Goal: Information Seeking & Learning: Learn about a topic

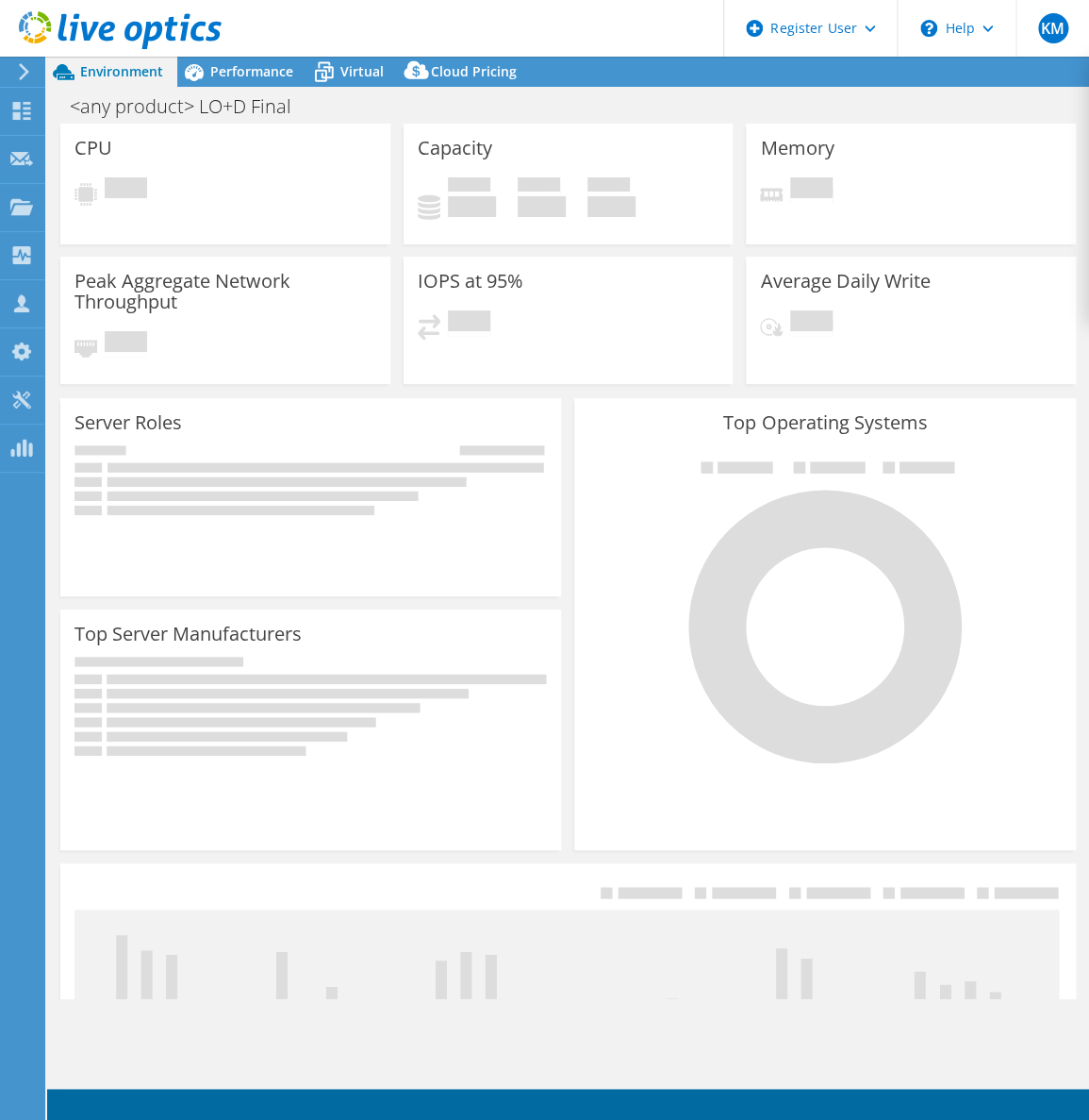
select select "USWest"
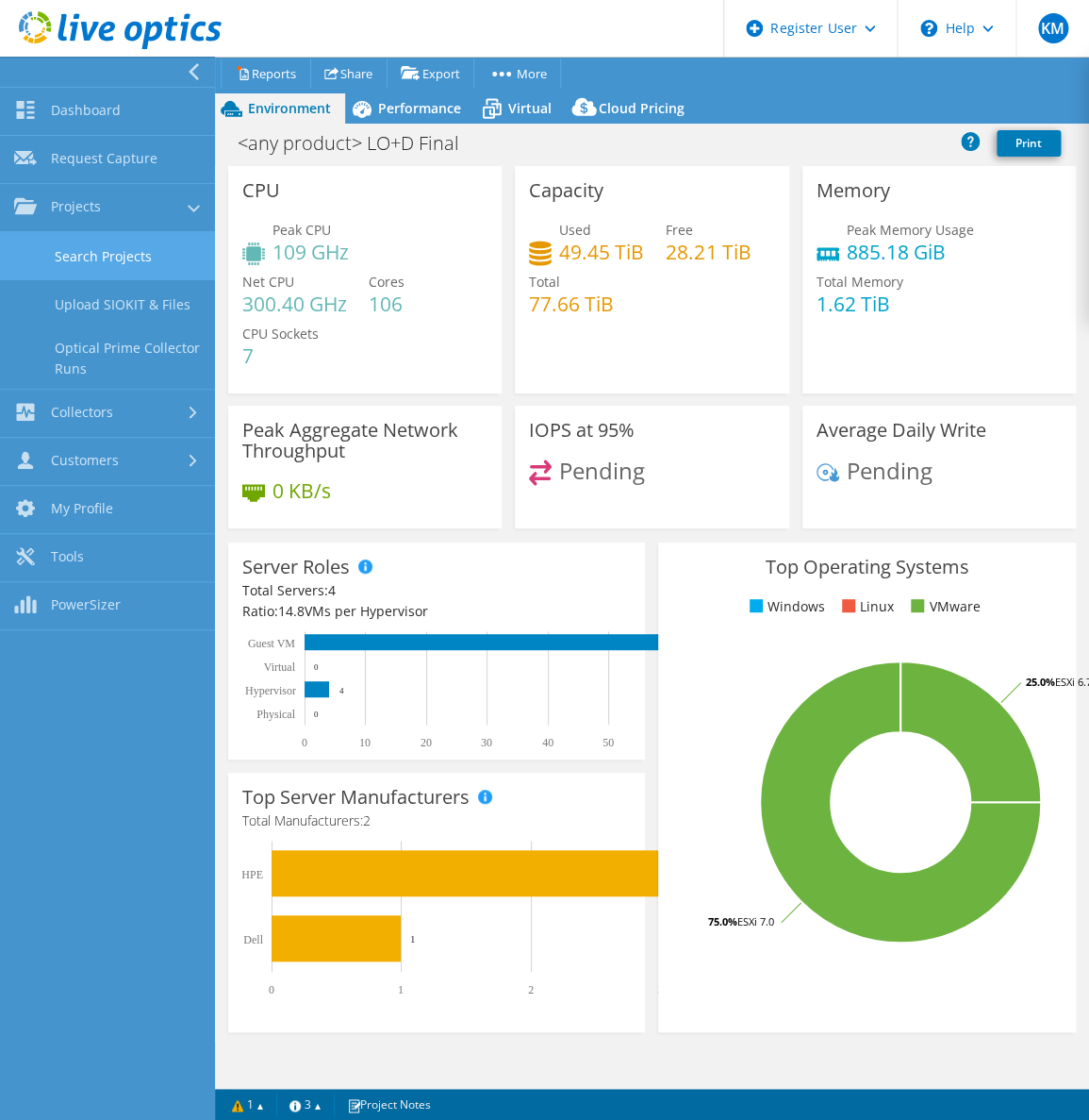
click at [146, 271] on link "Search Projects" at bounding box center [107, 255] width 215 height 48
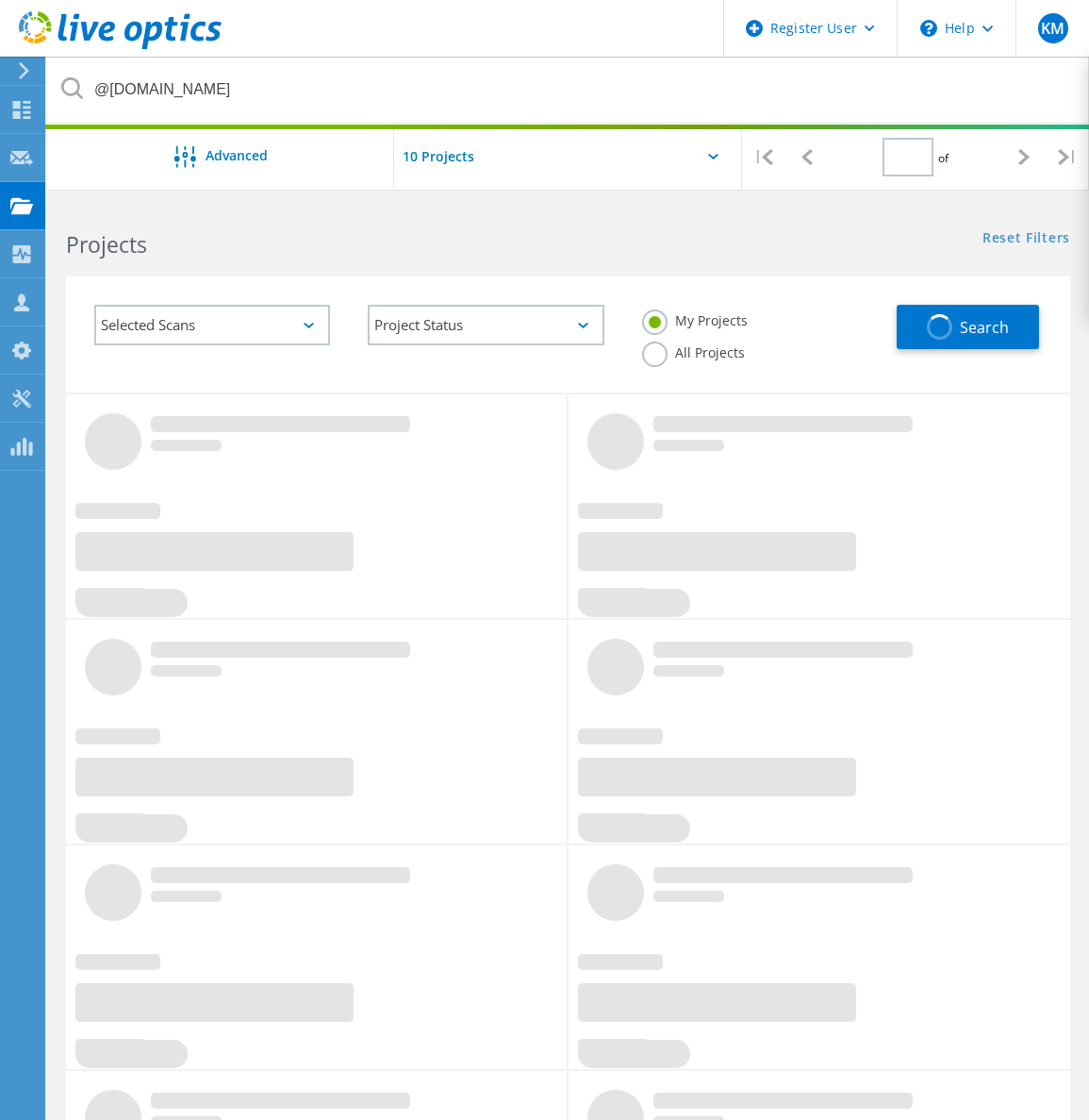
type input "1"
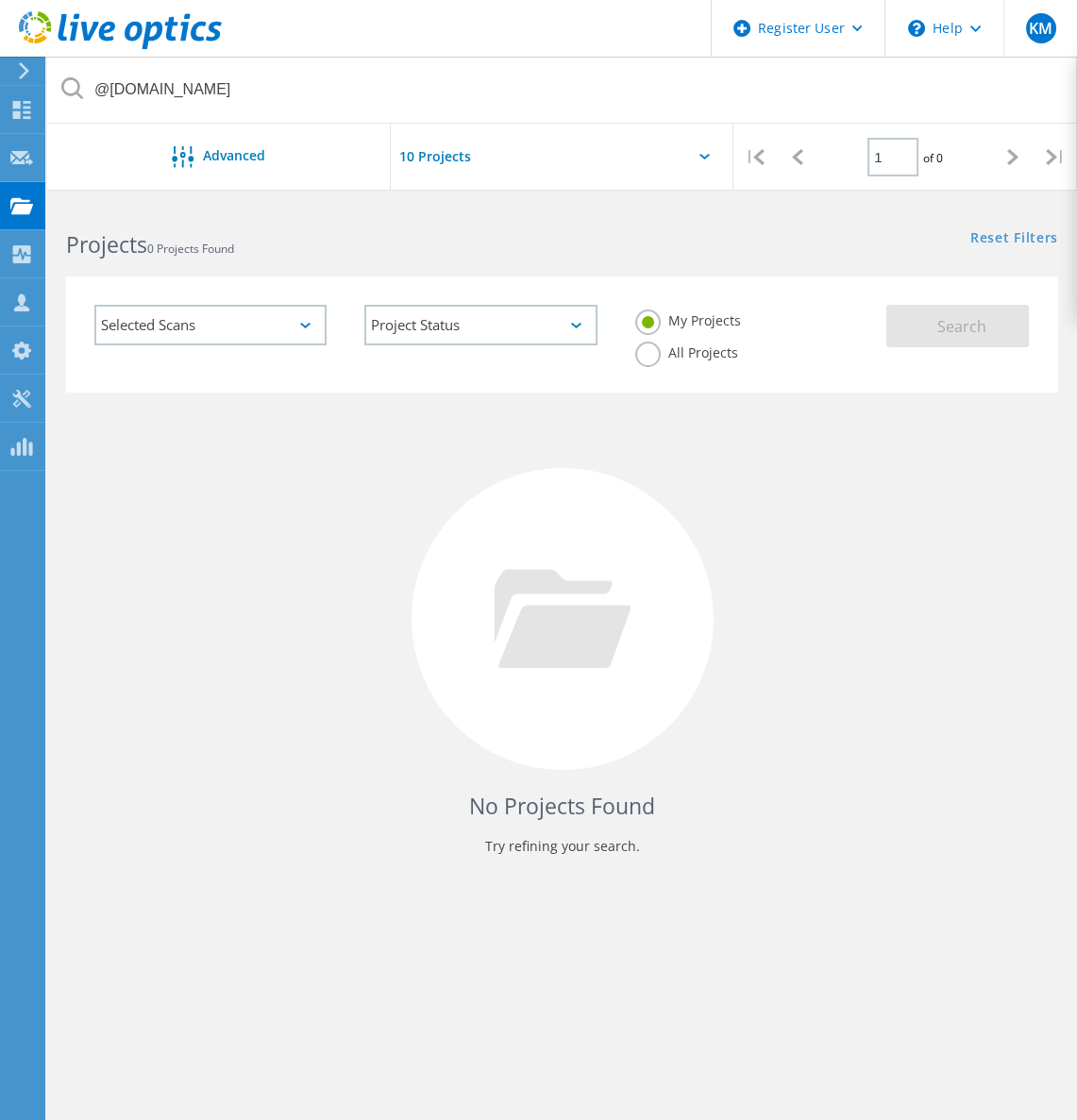
click at [726, 362] on div "All Projects" at bounding box center [686, 355] width 103 height 28
click at [717, 356] on label "All Projects" at bounding box center [686, 350] width 103 height 18
click at [0, 0] on input "All Projects" at bounding box center [0, 0] width 0 height 0
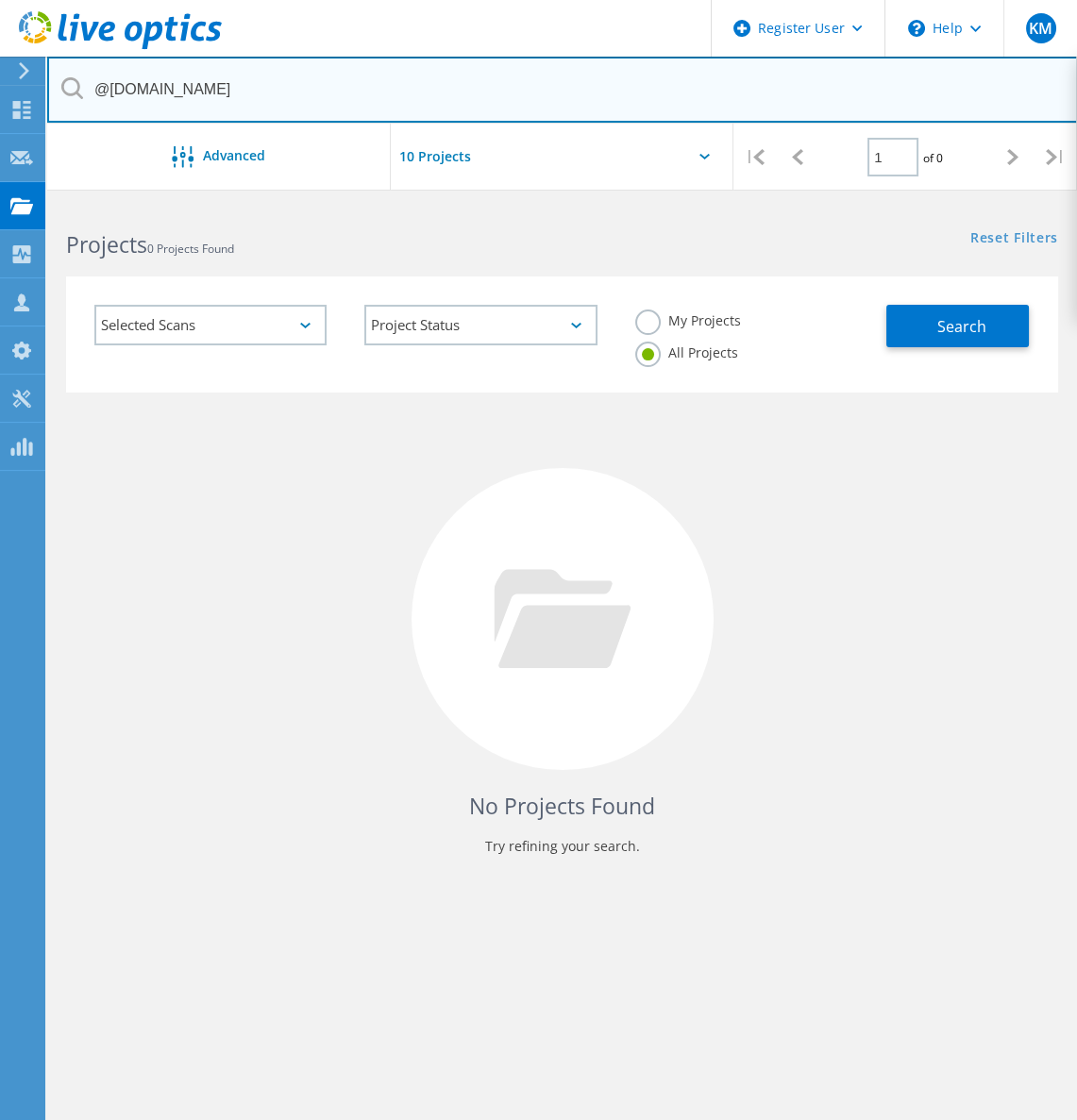
click at [404, 104] on input "@[DOMAIN_NAME]" at bounding box center [562, 89] width 1031 height 66
paste input "Bobbyreneau@fbsw"
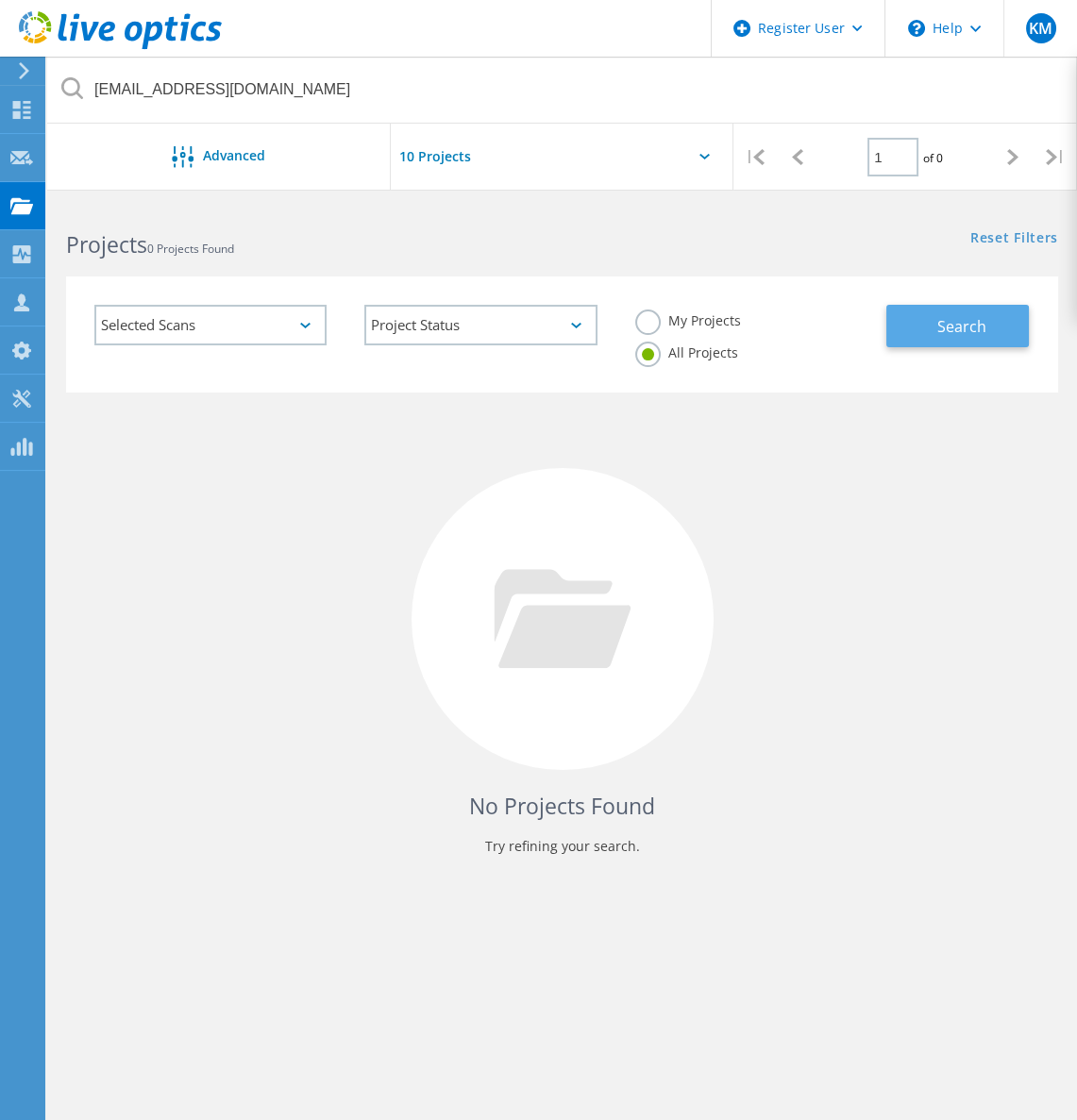
click at [941, 333] on span "Search" at bounding box center [962, 325] width 49 height 21
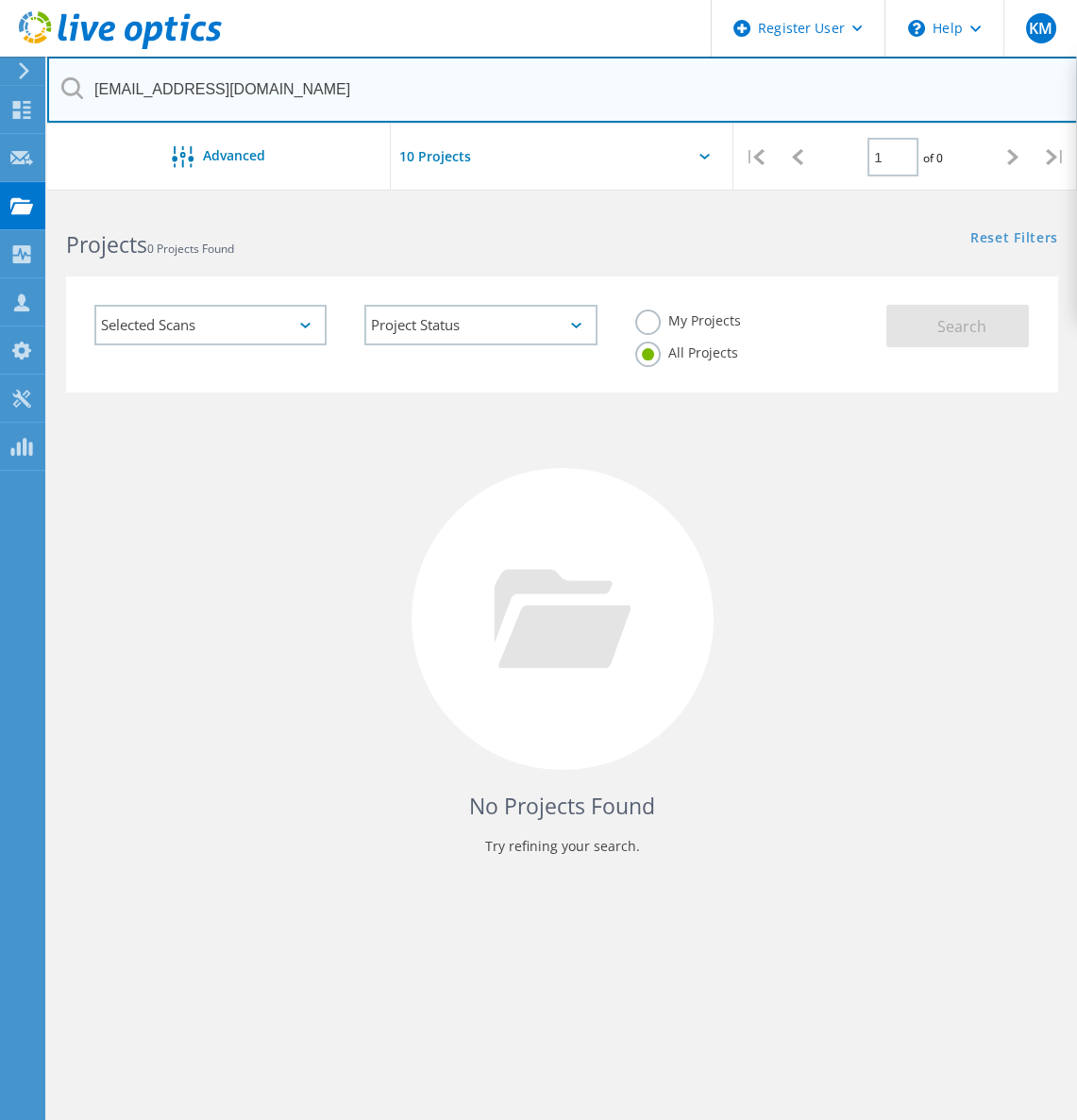
click at [190, 86] on input "[EMAIL_ADDRESS][DOMAIN_NAME]" at bounding box center [562, 89] width 1031 height 66
paste input "tiffanyrogers"
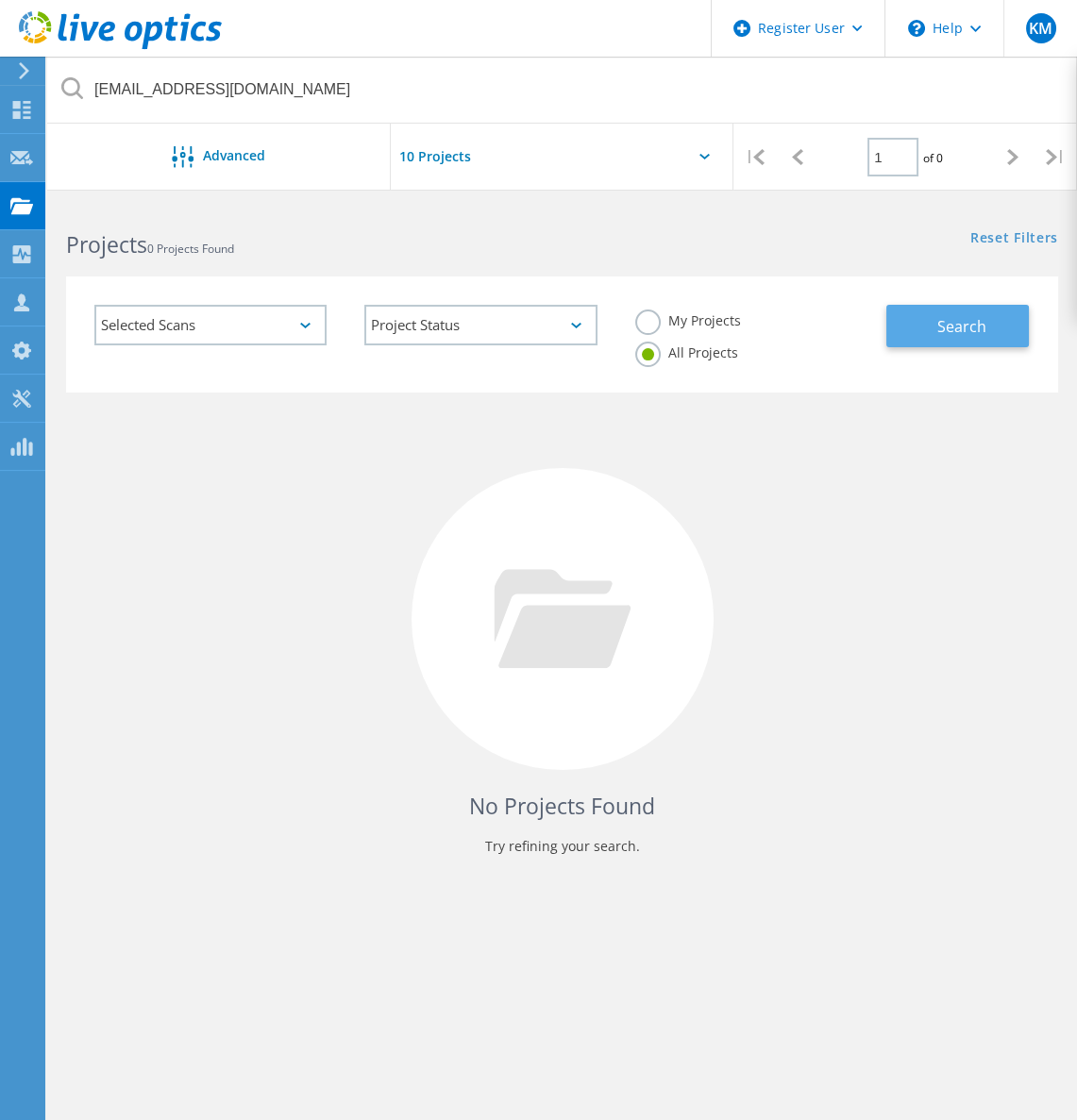
click at [915, 321] on button "Search" at bounding box center [957, 325] width 142 height 42
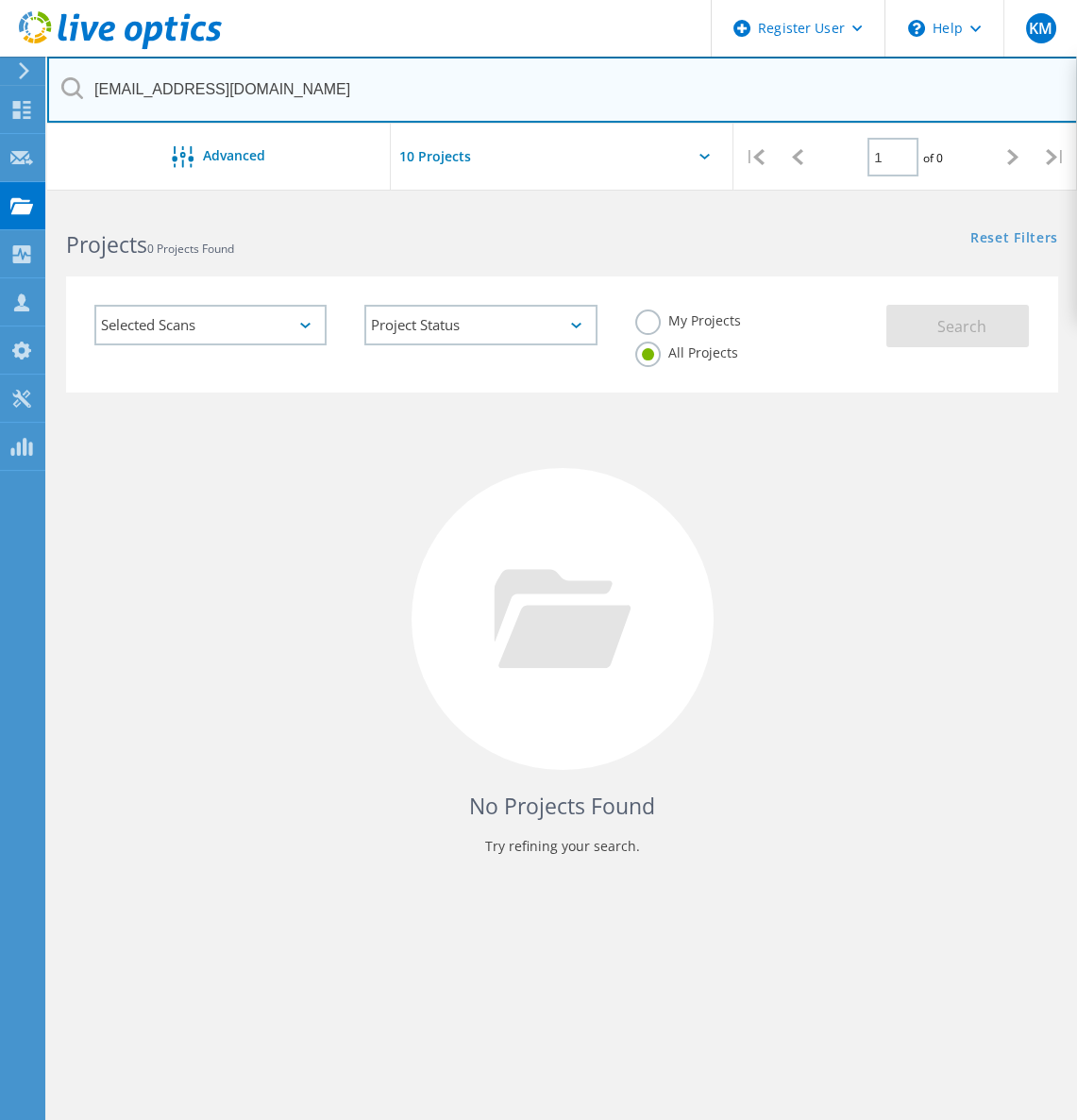
drag, startPoint x: 175, startPoint y: 86, endPoint x: -85, endPoint y: 86, distance: 260.0
click at [0, 86] on html "Register User \n Help Explore Helpful Articles Contact Support KM Dell User [PE…" at bounding box center [538, 618] width 1077 height 1237
type input "@[DOMAIN_NAME]"
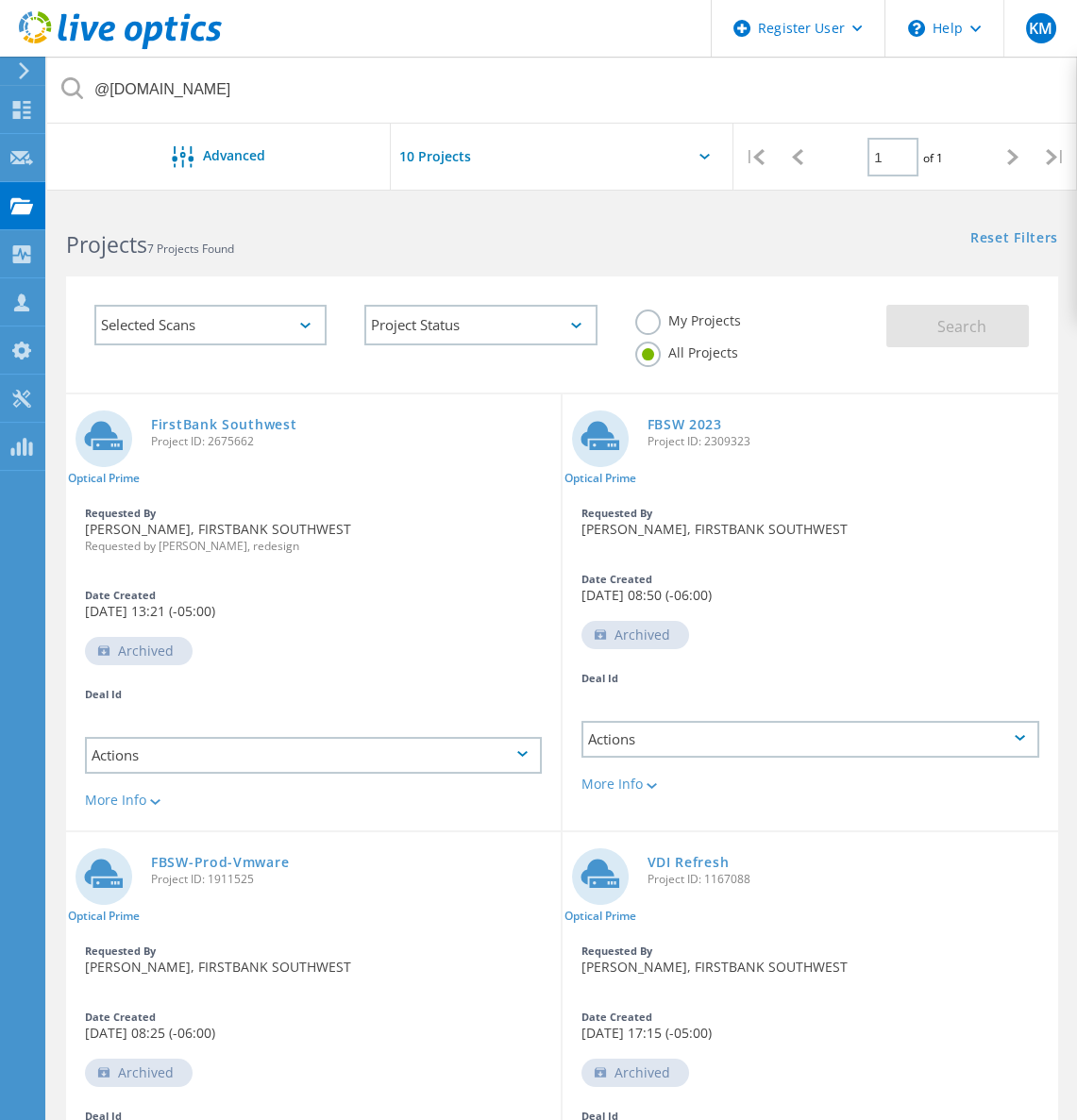
click at [251, 403] on div "FirstBank Southwest Project ID: 2675662" at bounding box center [351, 430] width 419 height 72
click at [251, 418] on link "FirstBank Southwest" at bounding box center [223, 424] width 145 height 13
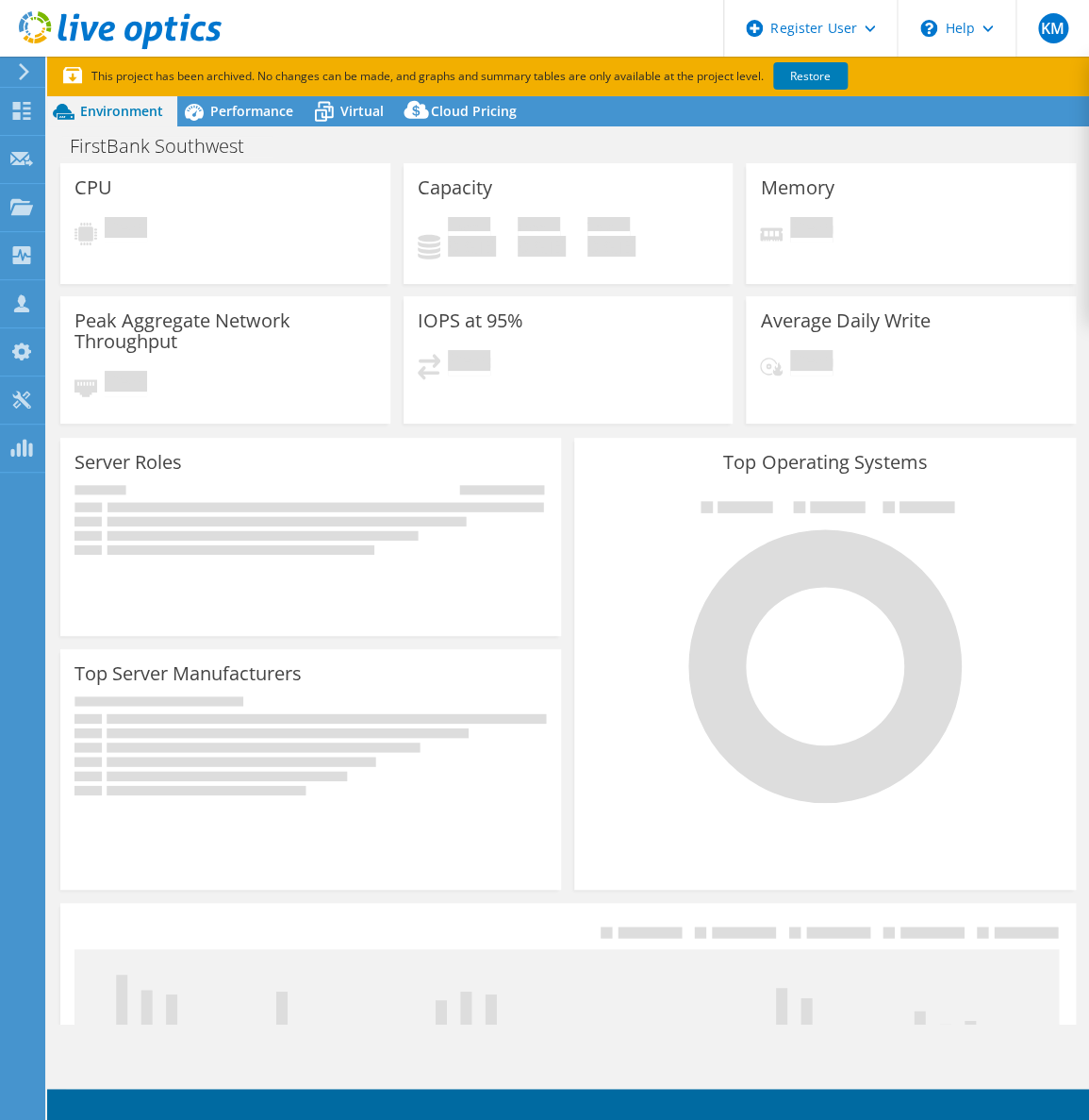
select select "USD"
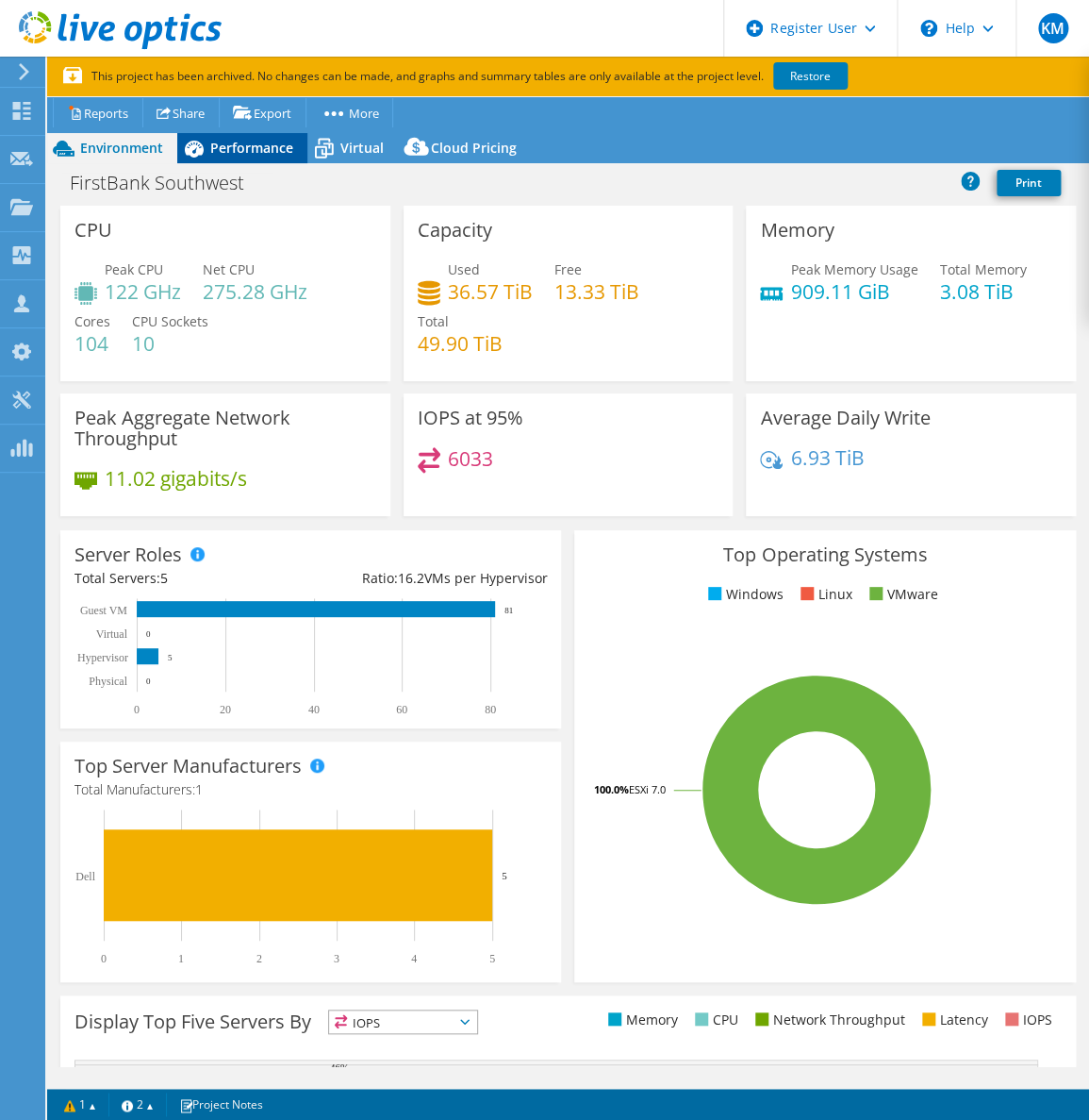
click at [250, 146] on span "Performance" at bounding box center [251, 148] width 83 height 18
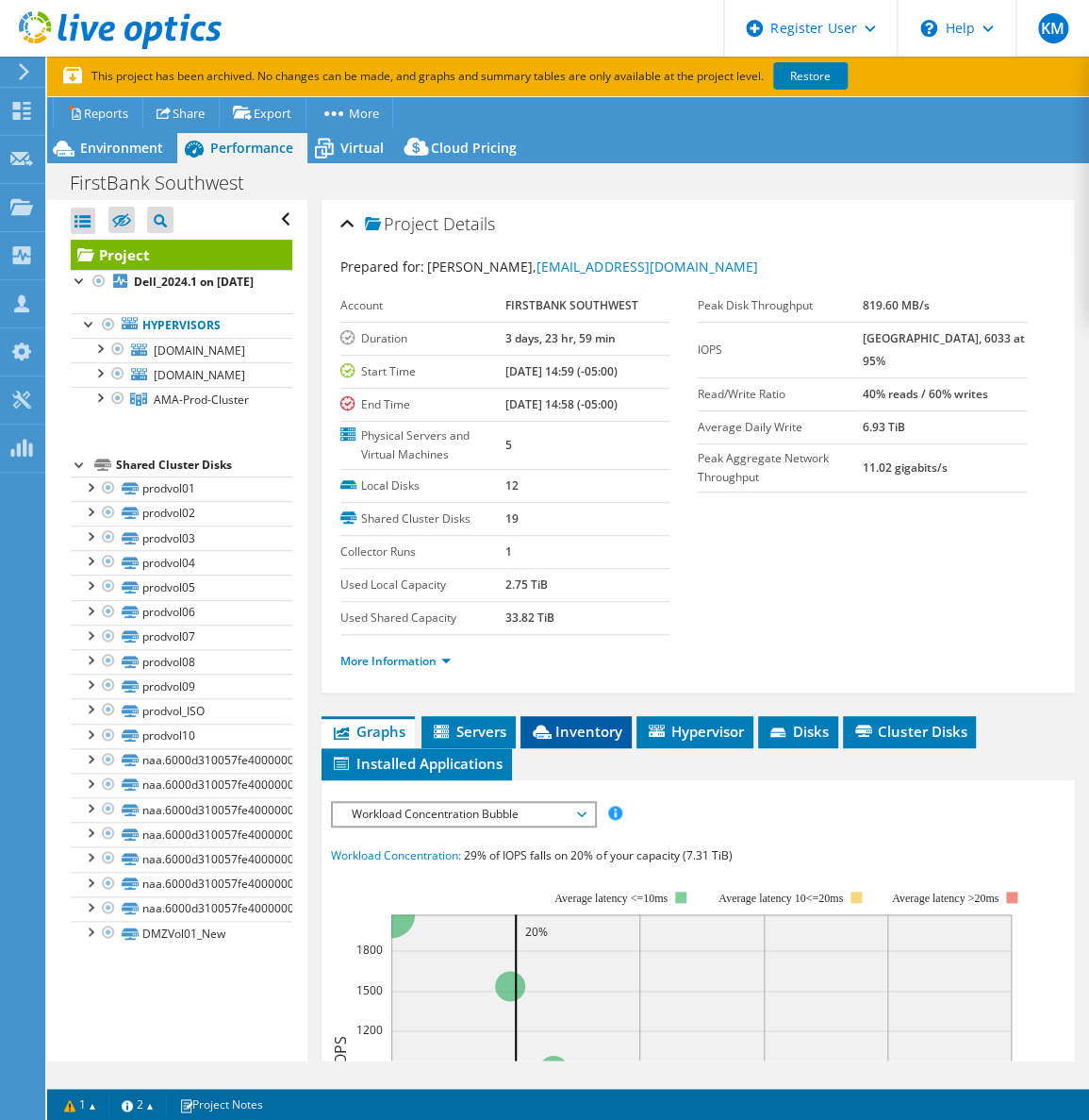
click at [559, 716] on li "Inventory" at bounding box center [576, 732] width 111 height 33
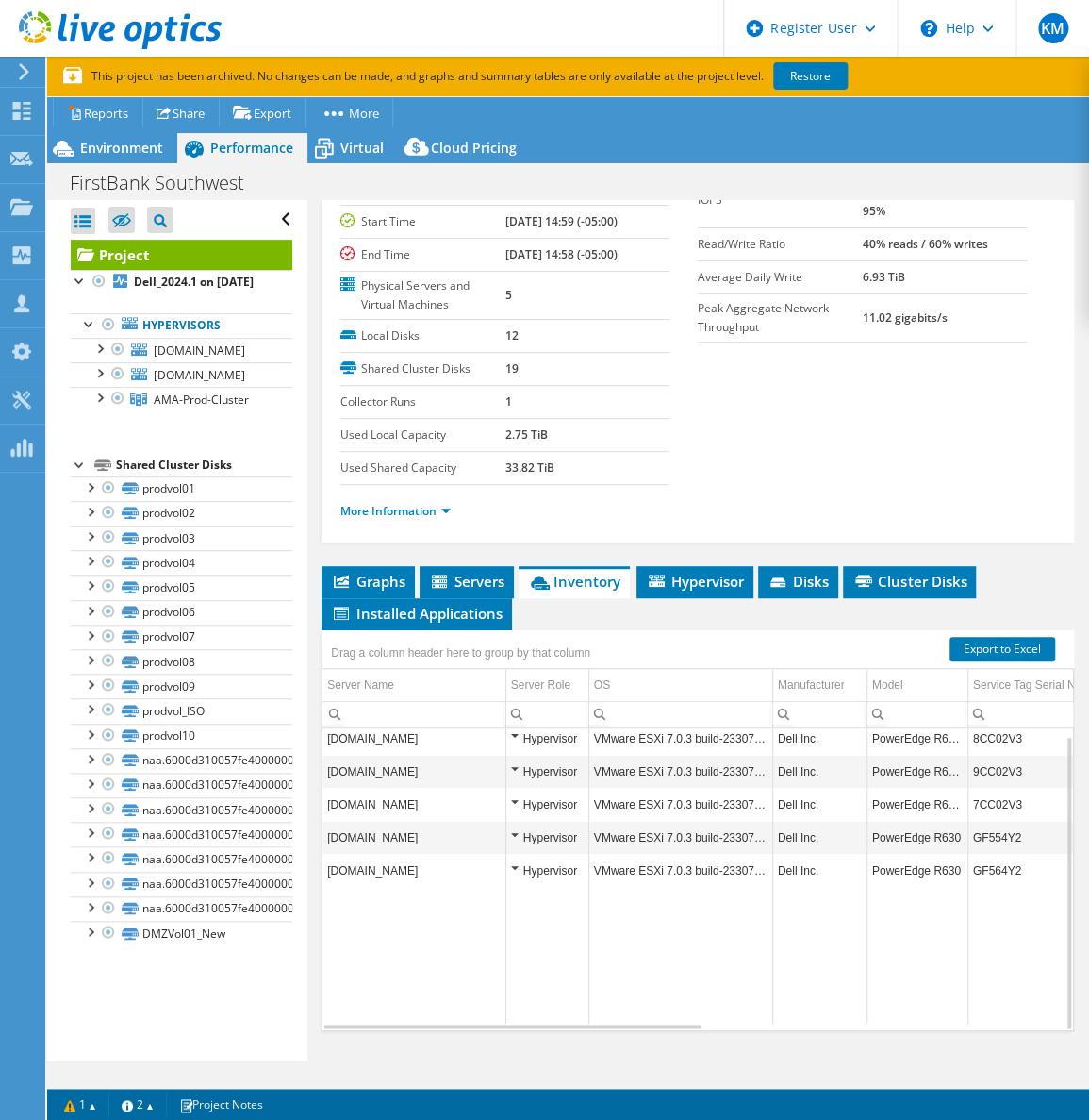
scroll to position [157, 0]
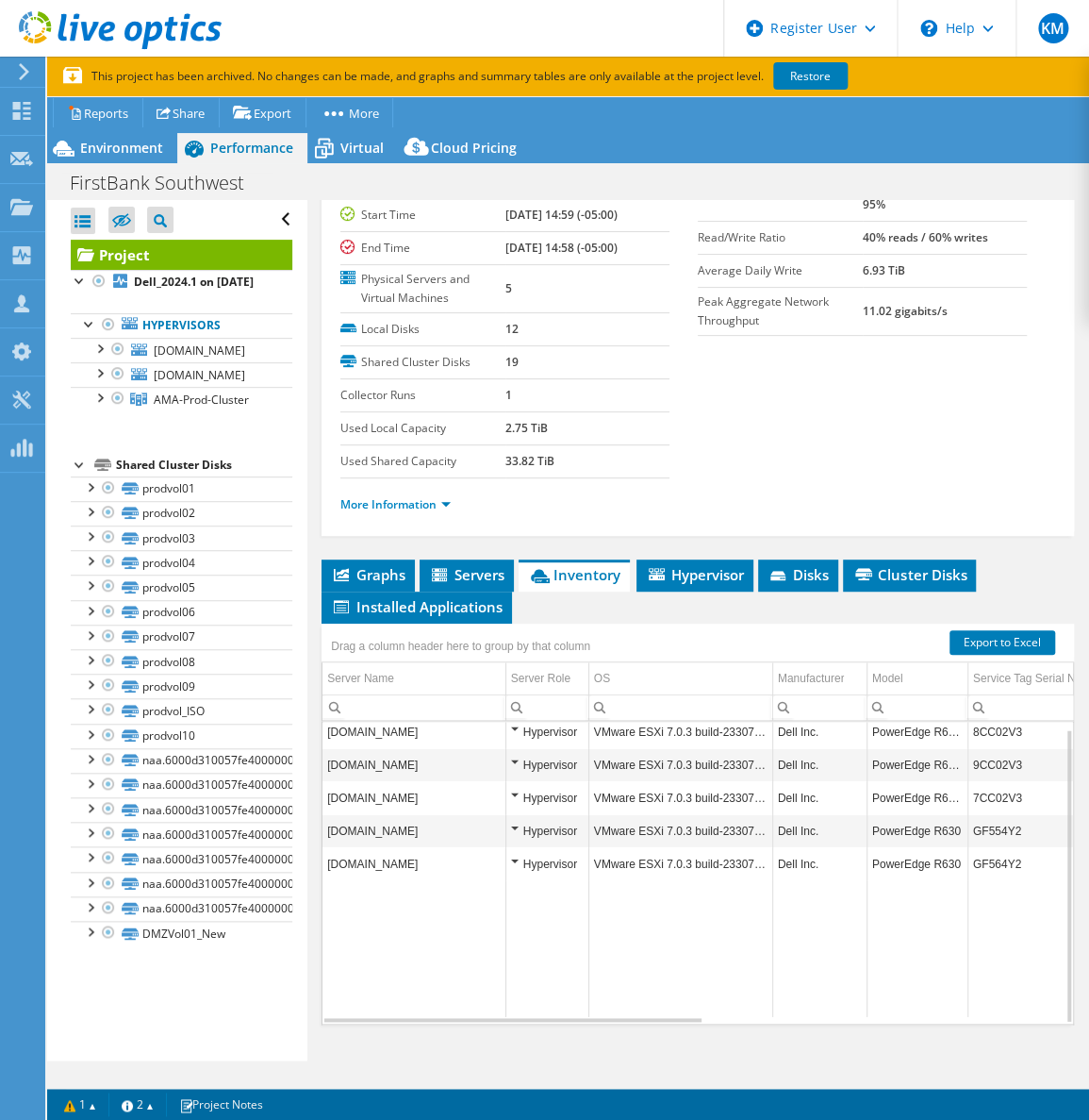
drag, startPoint x: 543, startPoint y: 1008, endPoint x: 576, endPoint y: 1008, distance: 33.0
click at [576, 1008] on td "Data grid" at bounding box center [547, 948] width 83 height 137
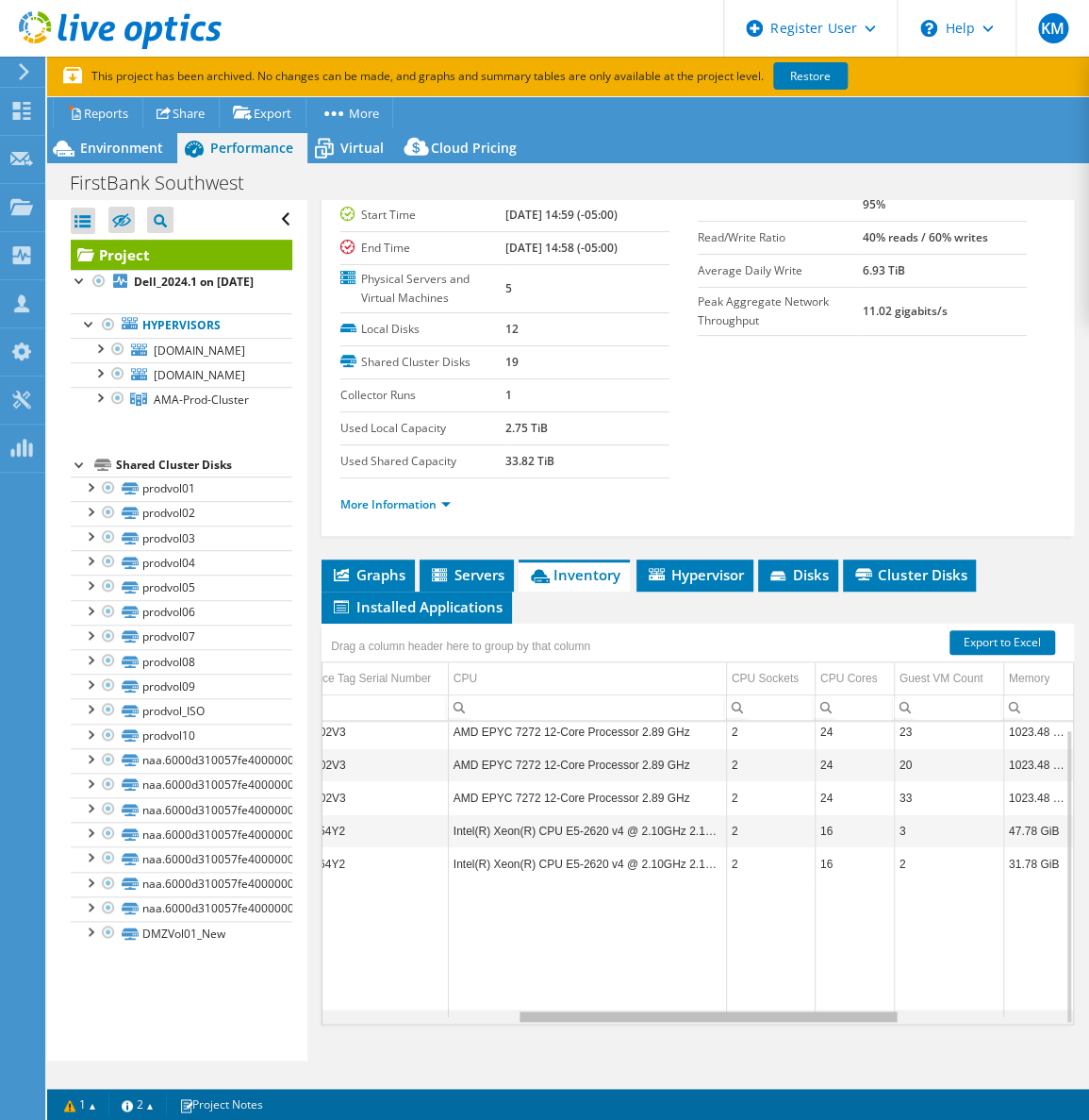
scroll to position [0, 0]
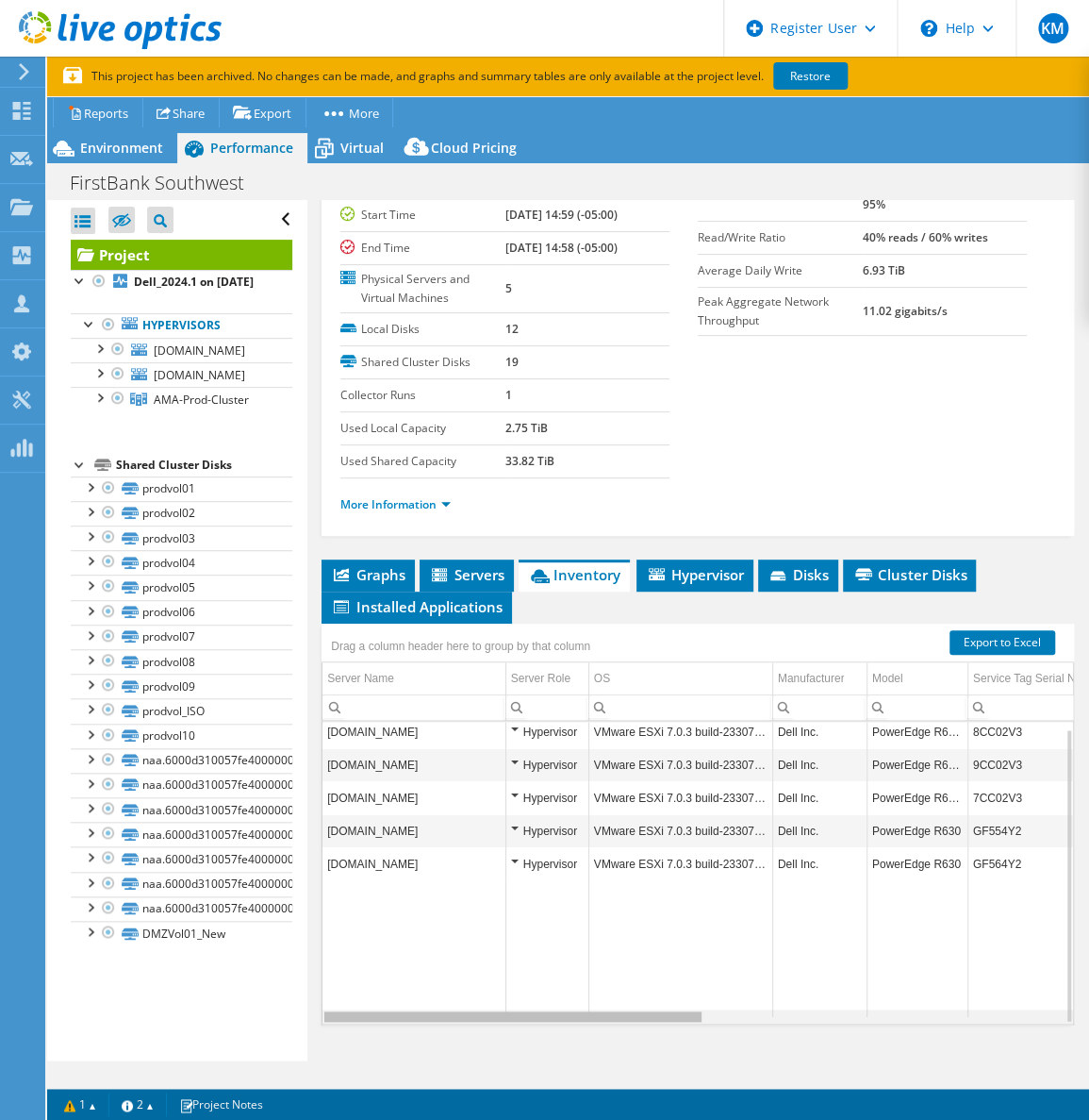
drag, startPoint x: 573, startPoint y: 1014, endPoint x: 95, endPoint y: 986, distance: 478.8
click at [95, 986] on body "KM Dell User Kaylee Martinez Kaylee.Martinez@dell.com Dell My Profile Log Out \…" at bounding box center [544, 560] width 1089 height 1120
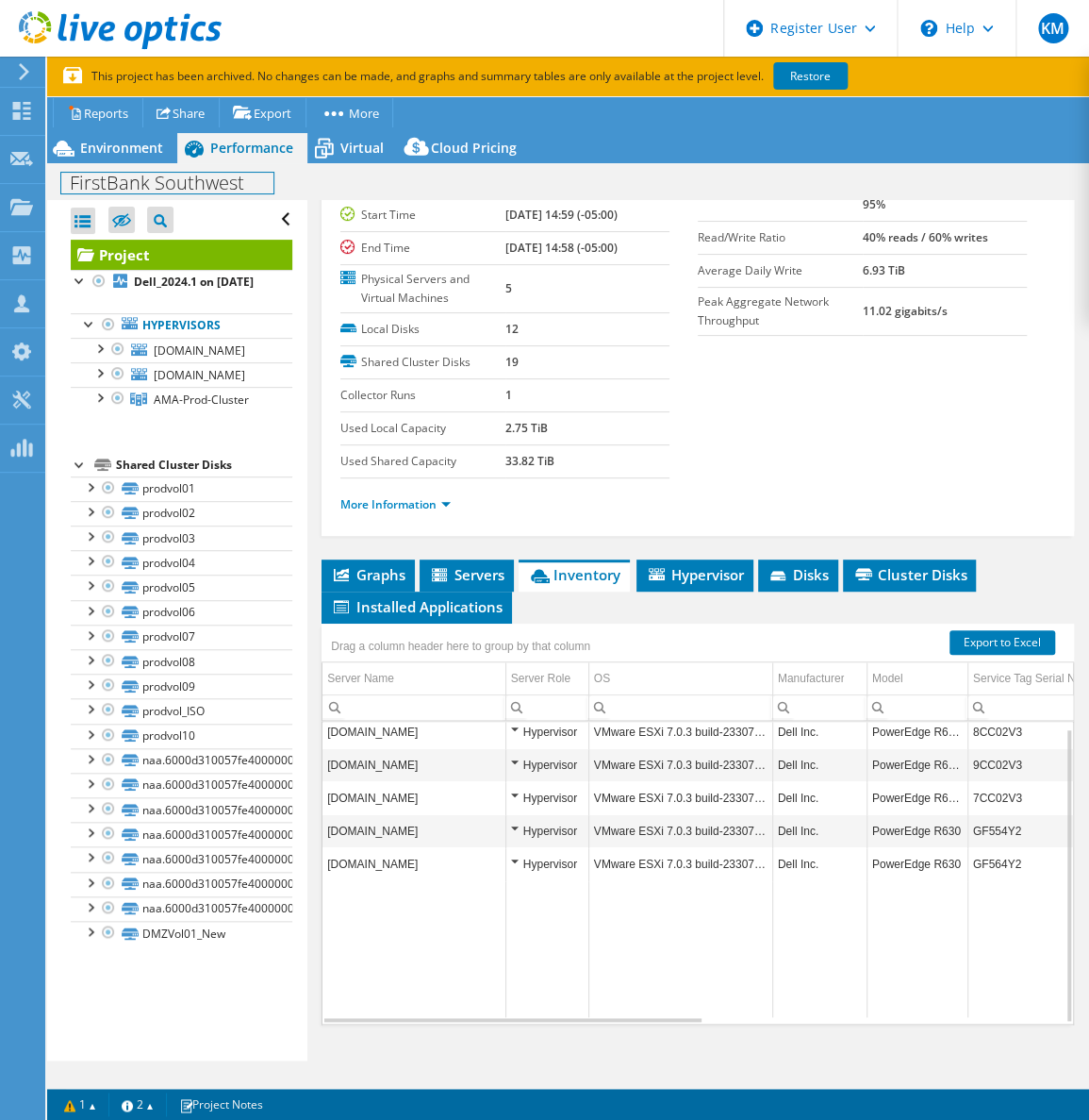
click at [150, 165] on div "FirstBank Southwest Print" at bounding box center [568, 181] width 1042 height 35
click at [153, 152] on span "Environment" at bounding box center [121, 148] width 83 height 18
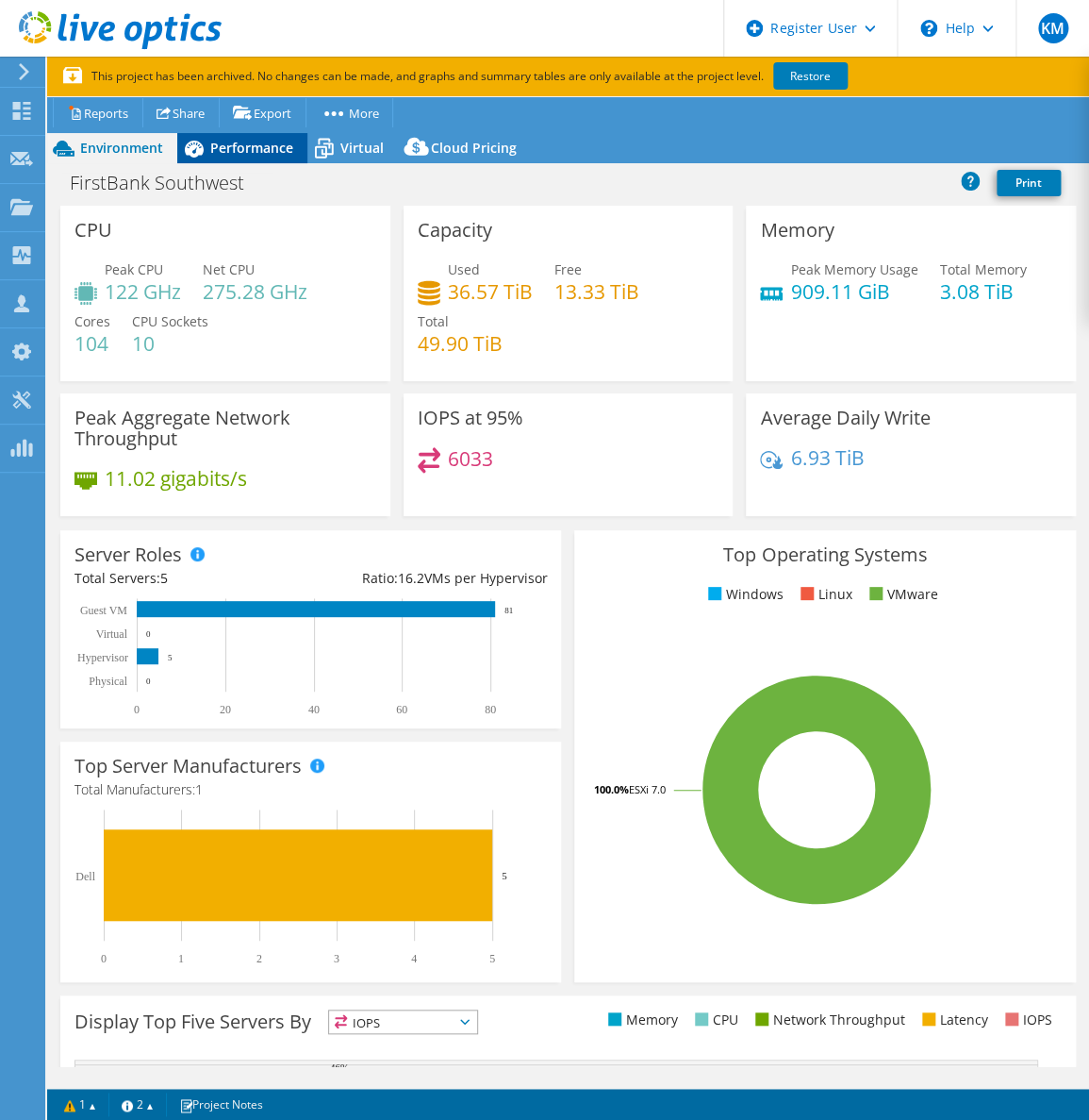
click at [196, 146] on icon at bounding box center [194, 149] width 19 height 17
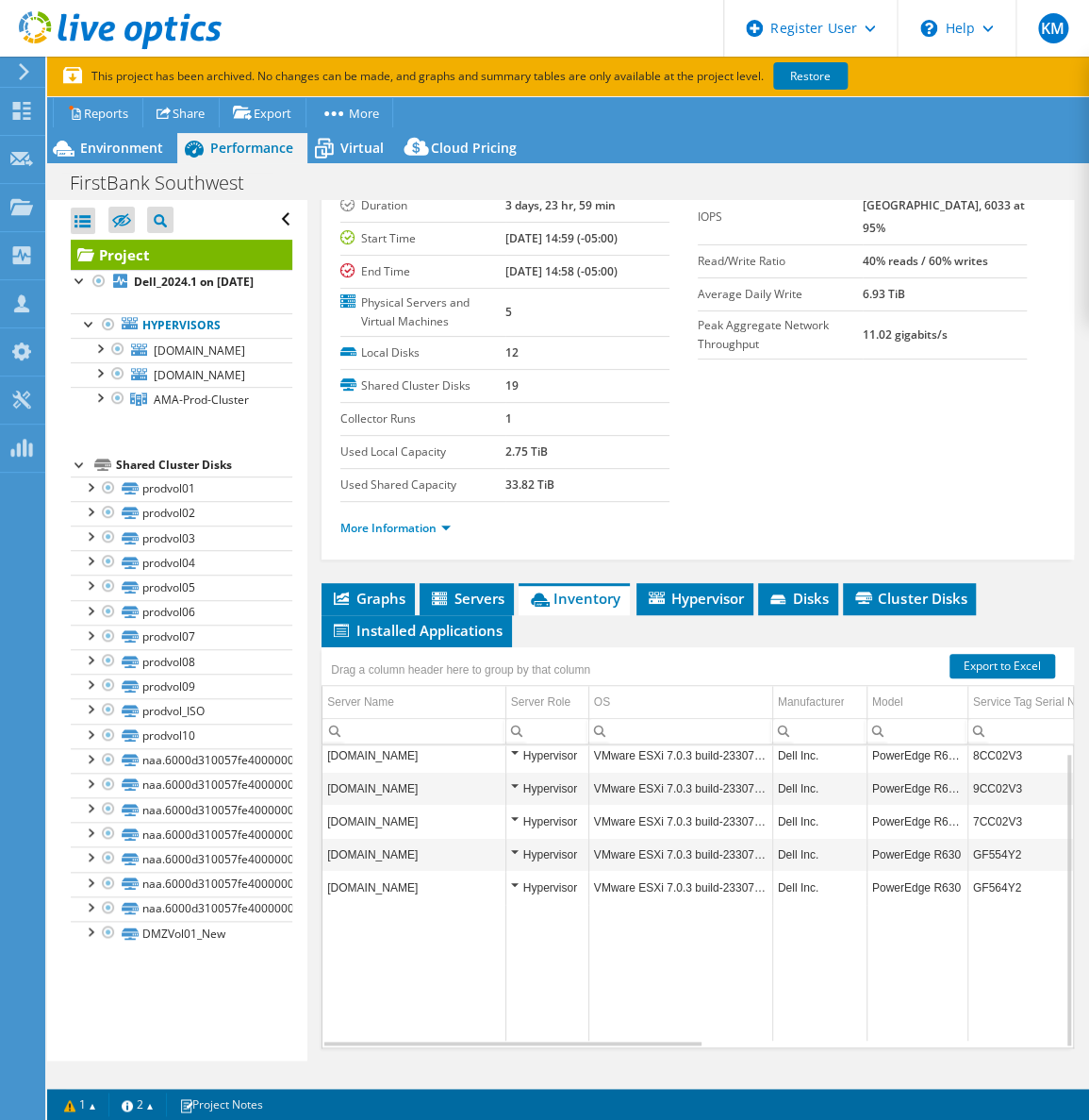
scroll to position [157, 0]
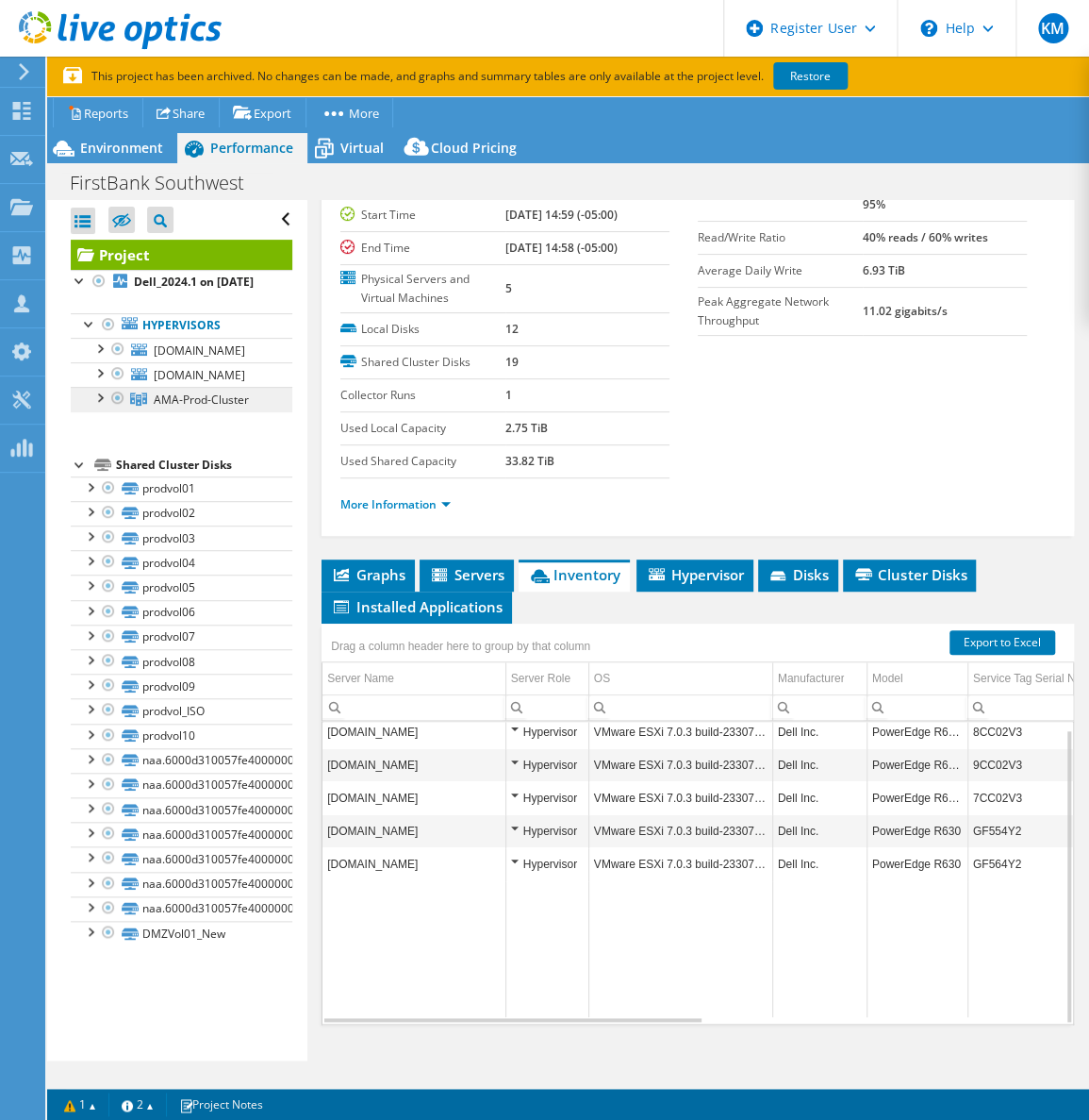
click at [178, 411] on link "AMA-Prod-Cluster" at bounding box center [181, 398] width 222 height 25
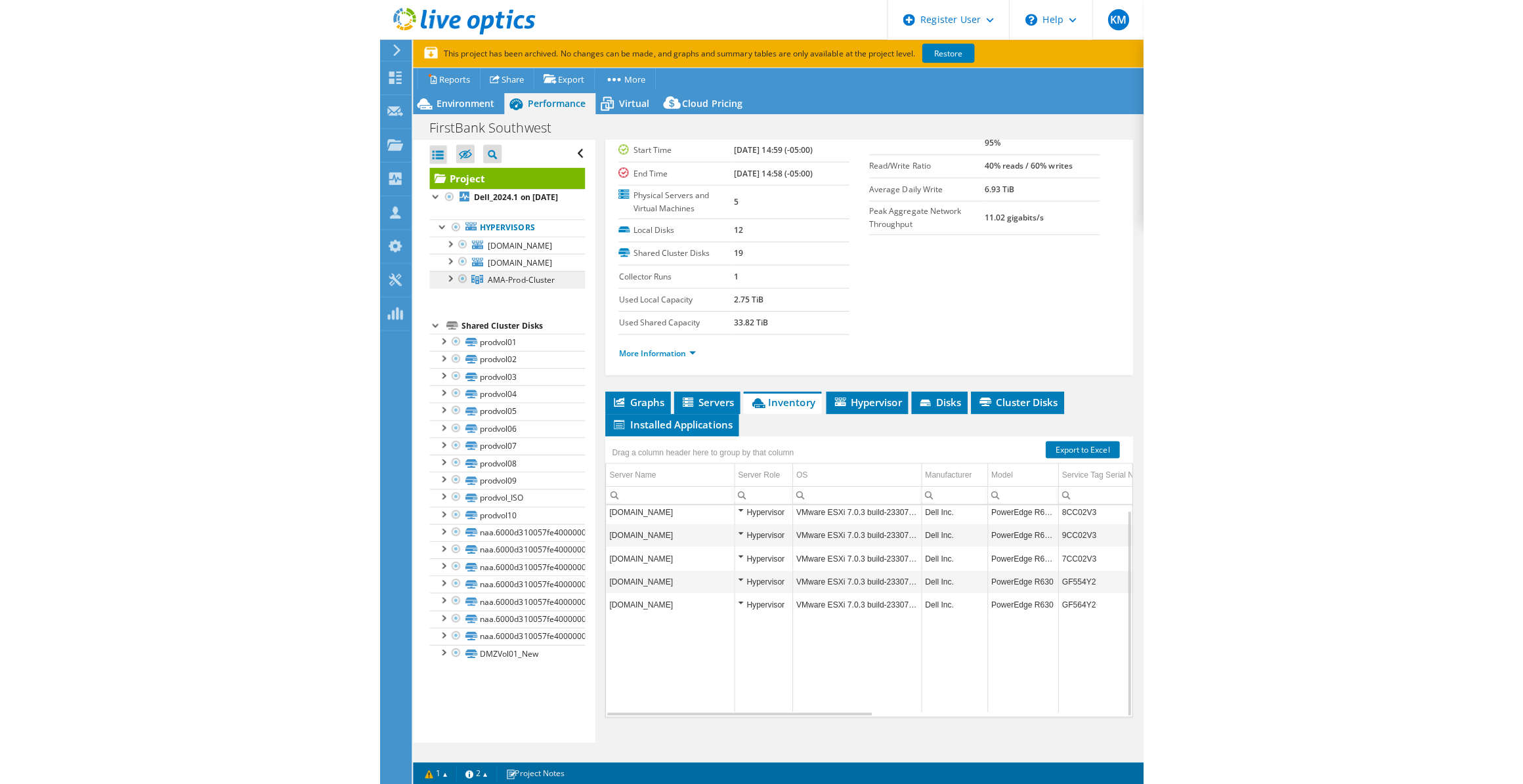
scroll to position [0, 0]
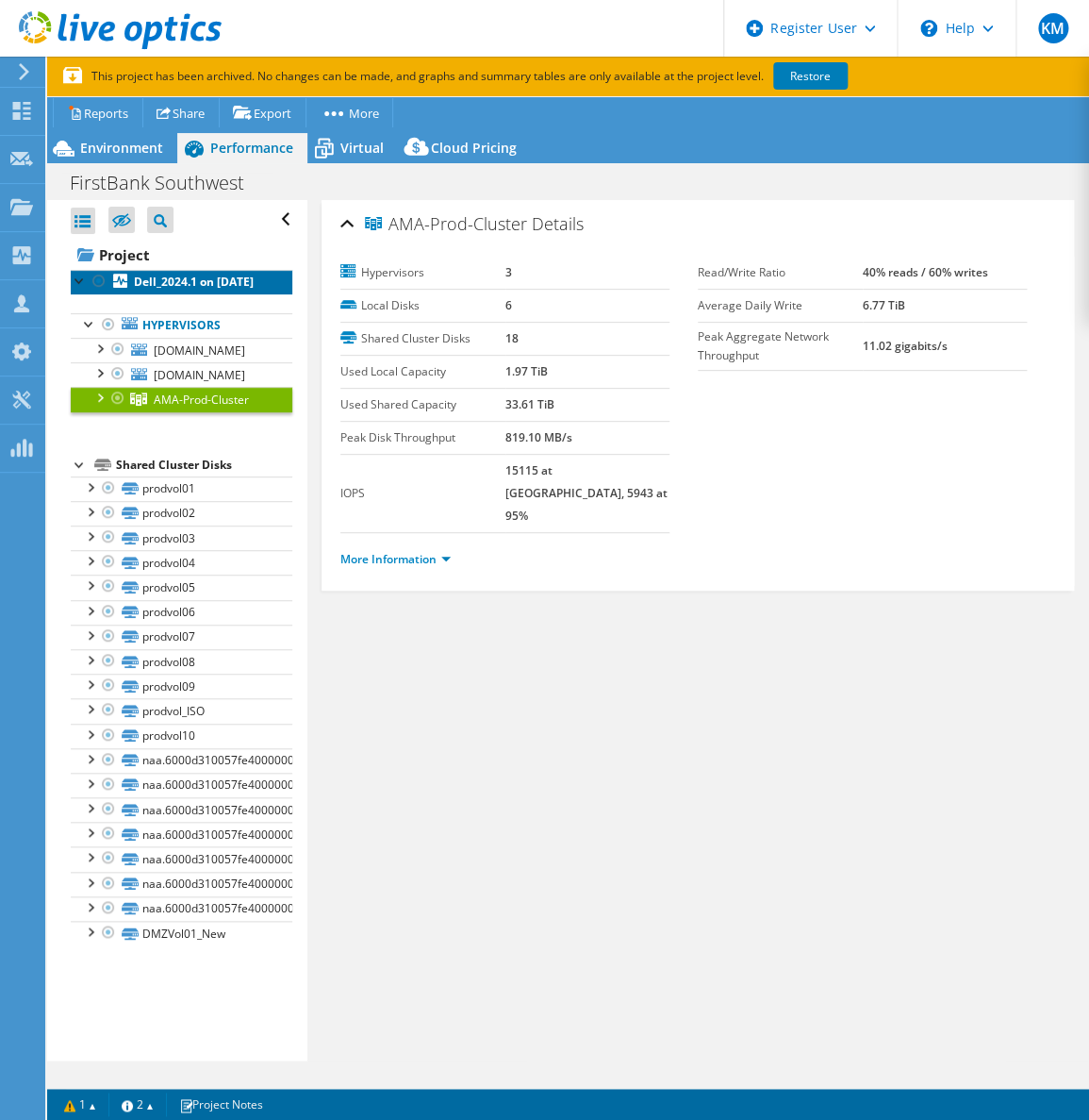
click at [170, 290] on b "Dell_2024.1 on [DATE]" at bounding box center [193, 281] width 119 height 16
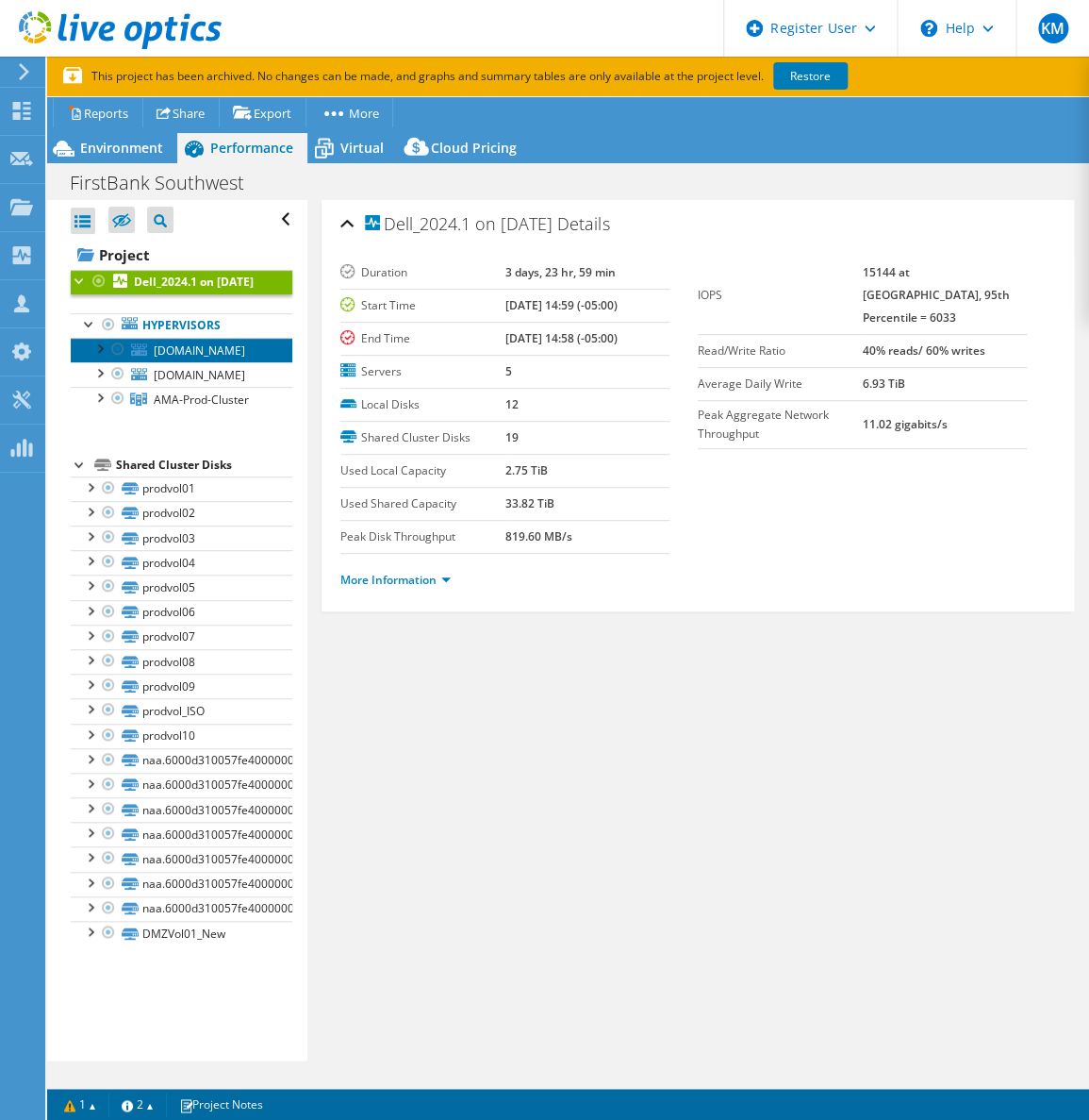
click at [174, 362] on link "[DOMAIN_NAME]" at bounding box center [181, 349] width 222 height 25
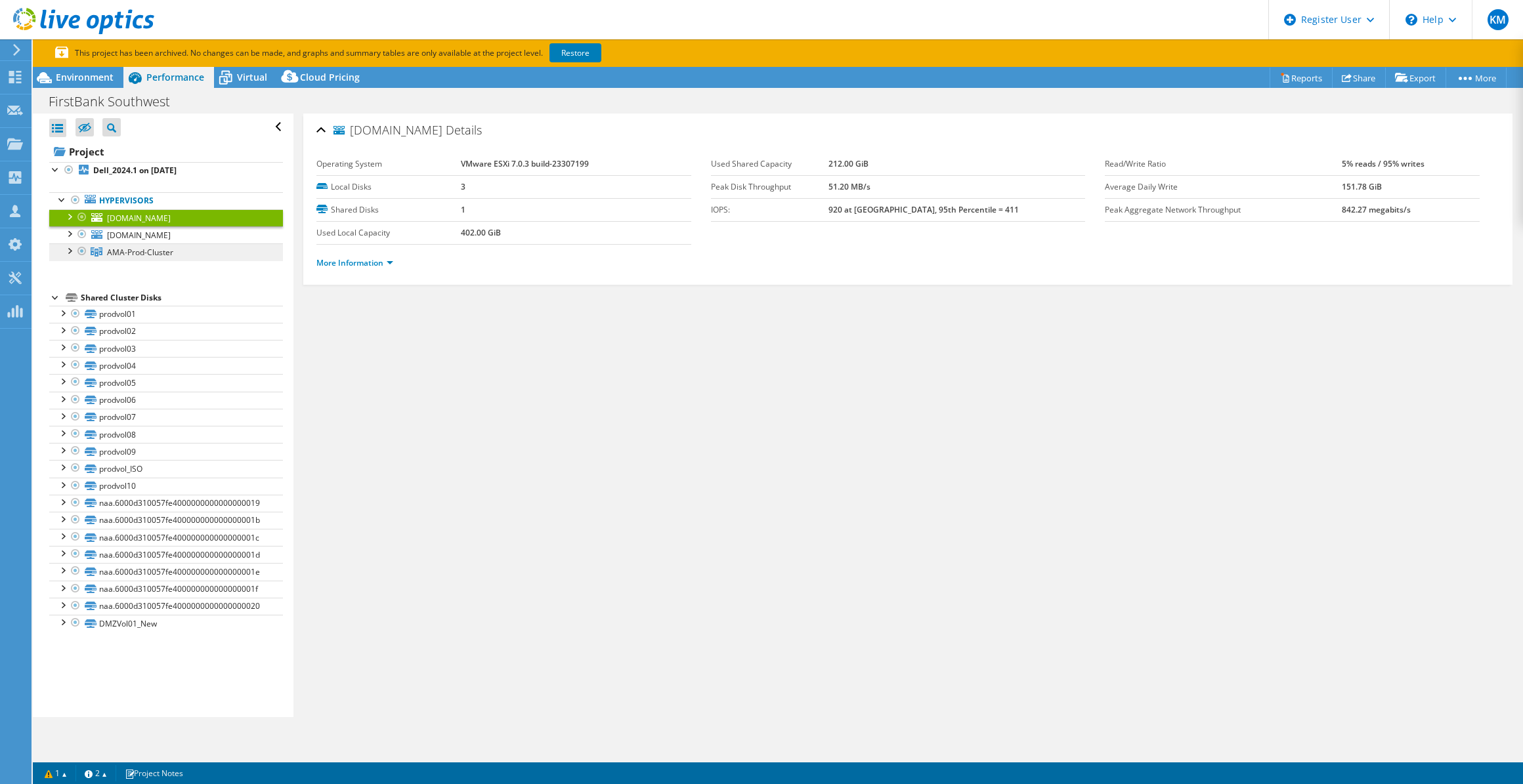
click at [197, 248] on link "AMA-Prod-Cluster" at bounding box center [166, 252] width 234 height 17
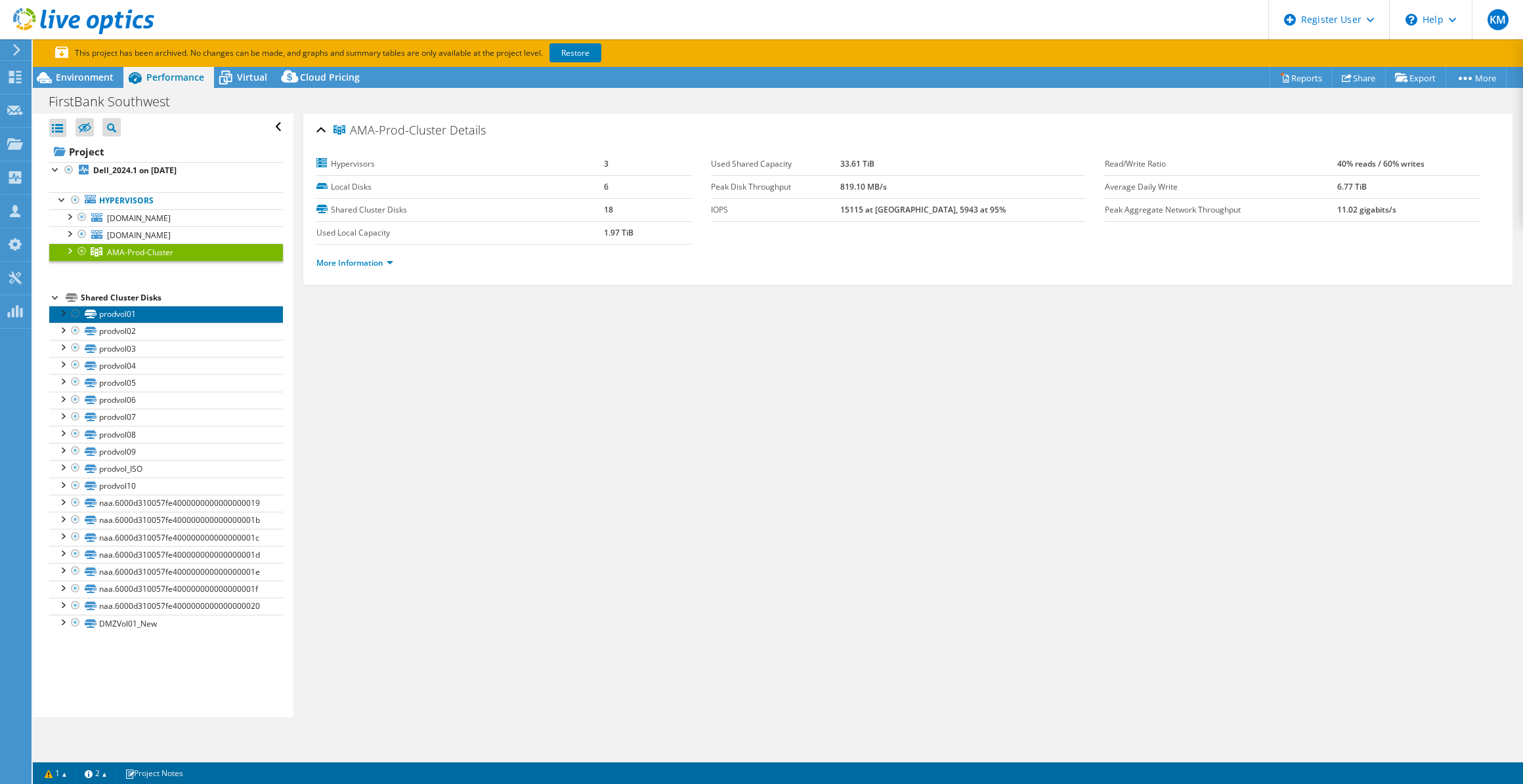
click at [120, 311] on link "prodvol01" at bounding box center [166, 314] width 234 height 17
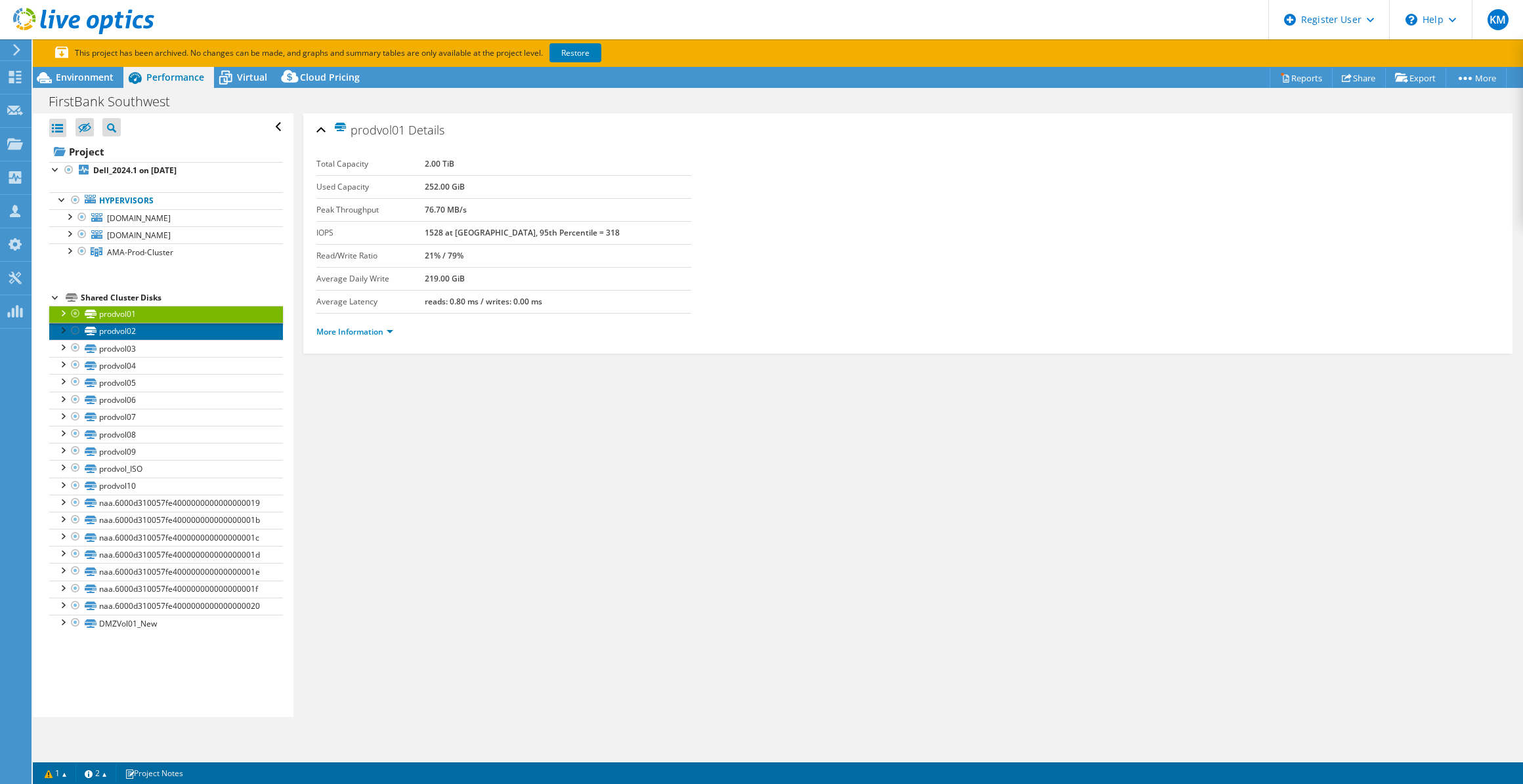
click at [143, 332] on link "prodvol02" at bounding box center [166, 331] width 234 height 17
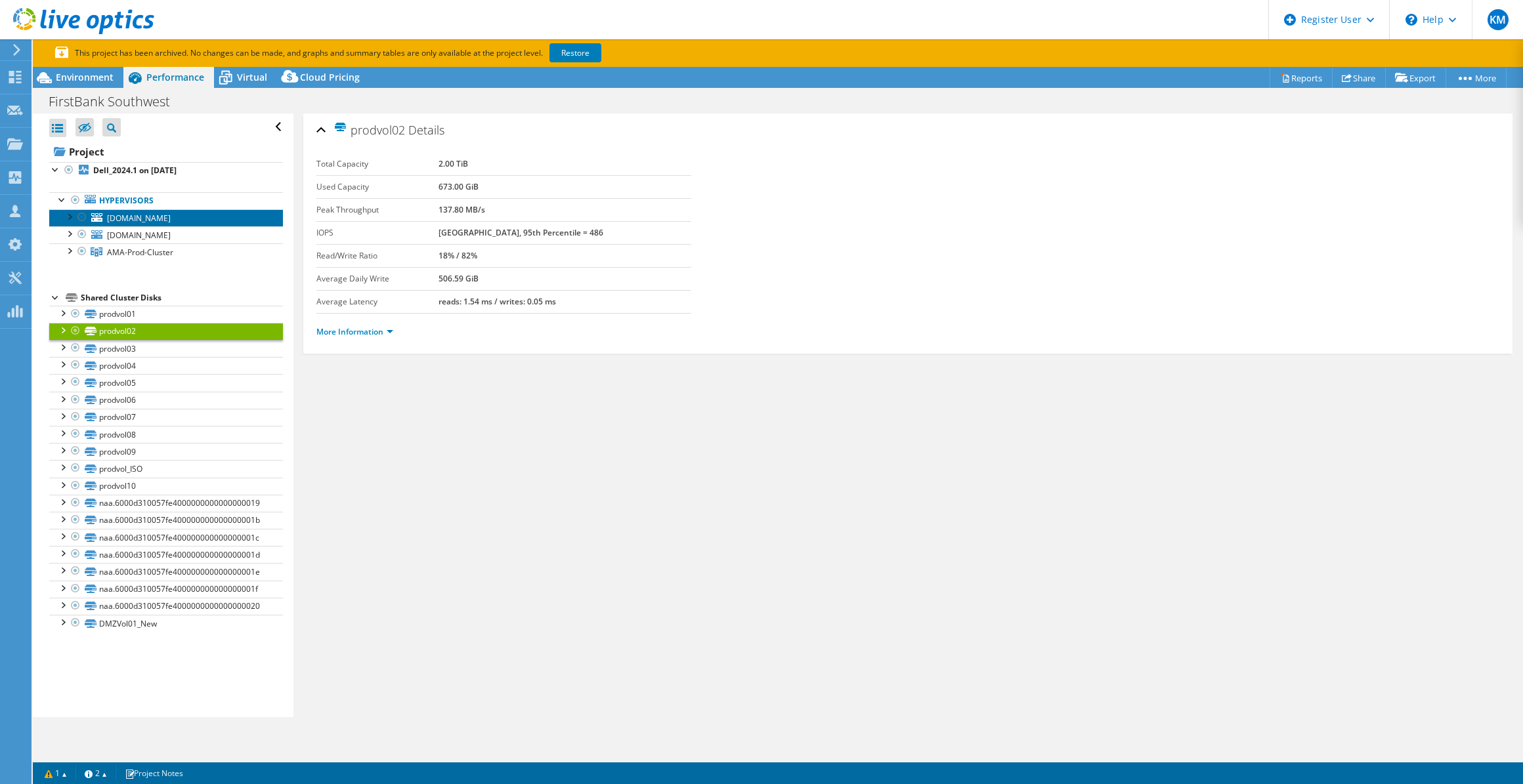
click at [135, 210] on link "[DOMAIN_NAME]" at bounding box center [166, 217] width 234 height 17
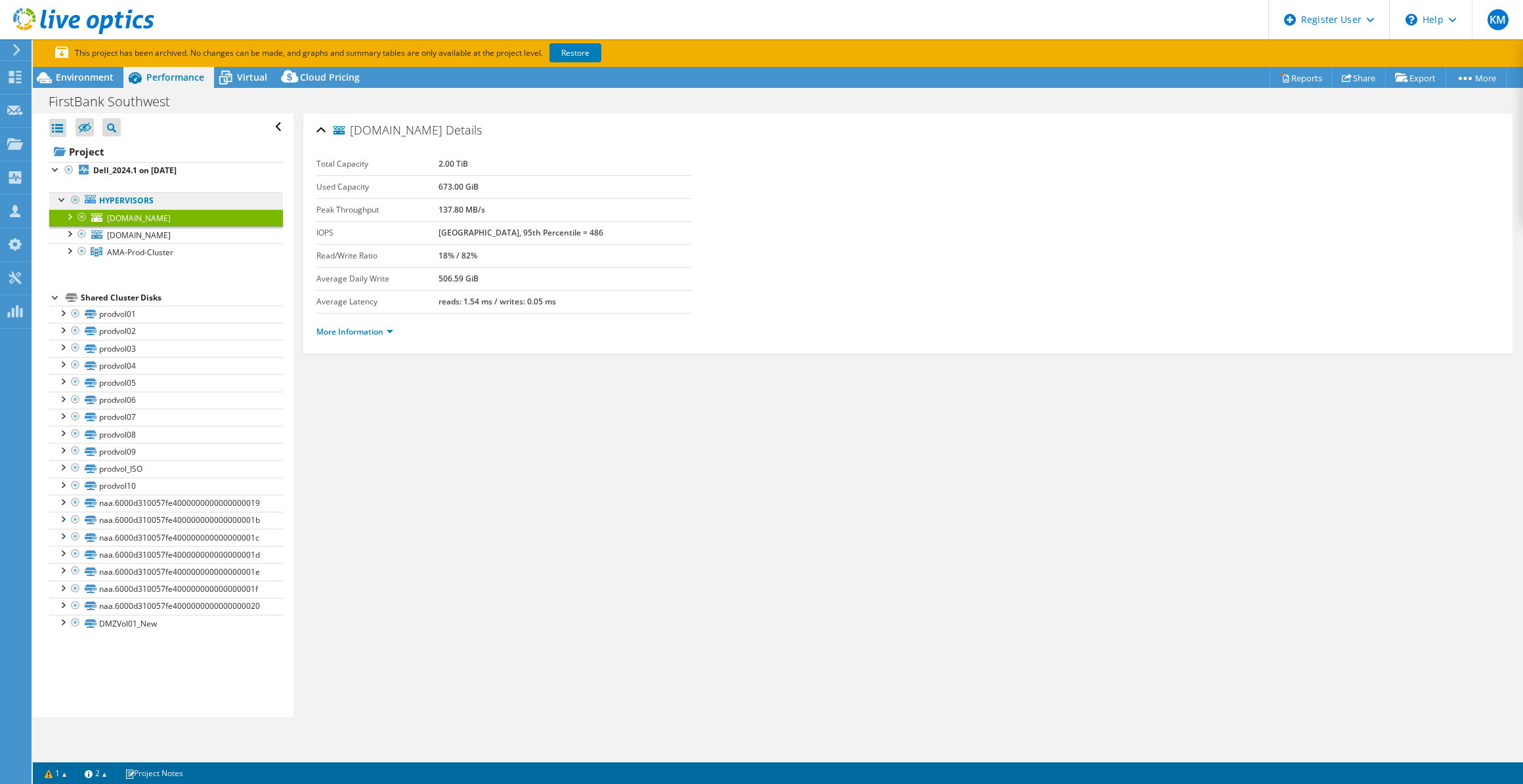
click at [144, 198] on link "Hypervisors" at bounding box center [166, 200] width 234 height 17
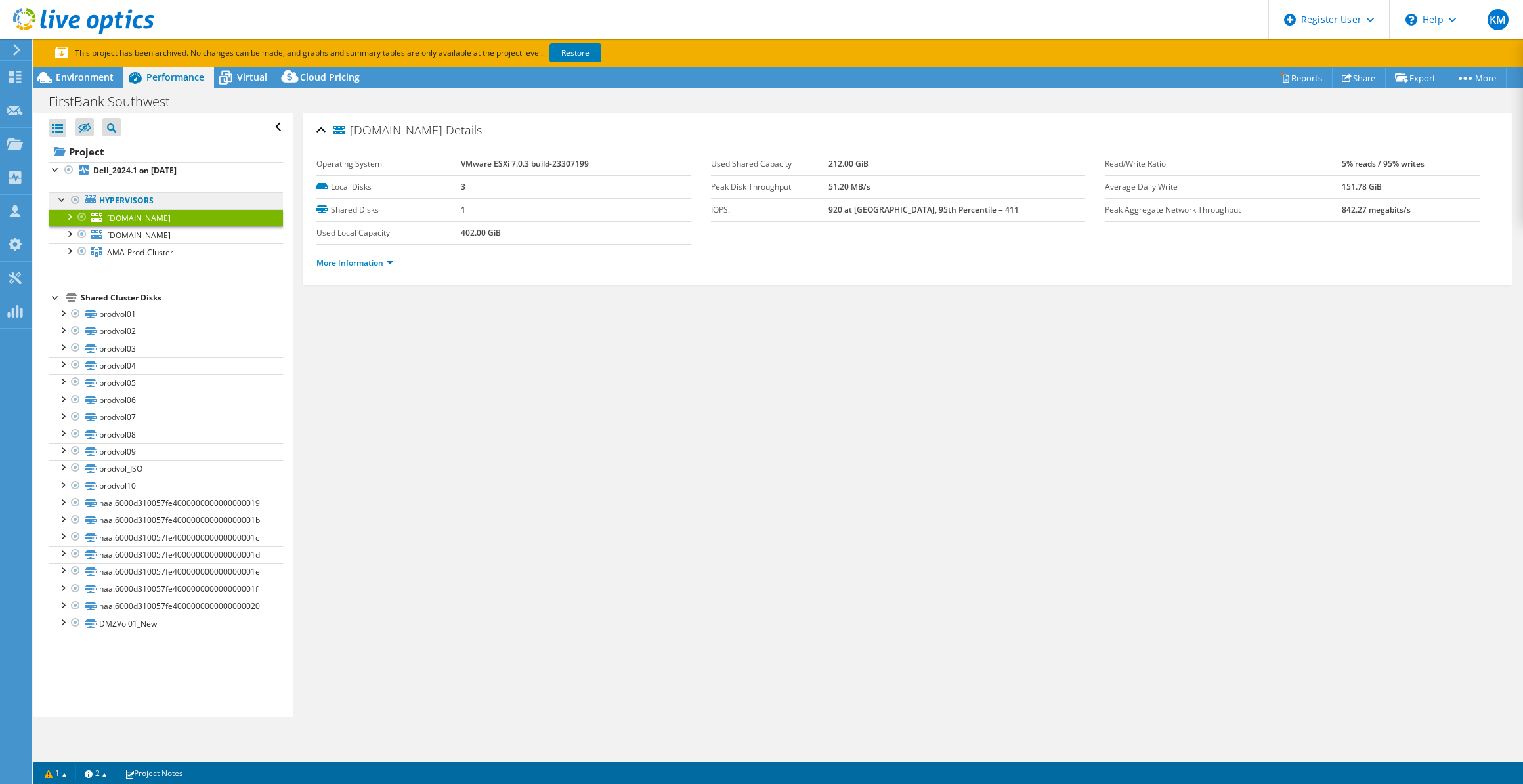
click at [99, 198] on link "Hypervisors" at bounding box center [166, 200] width 234 height 17
click at [130, 171] on b "Dell_2024.1 on [DATE]" at bounding box center [135, 170] width 83 height 11
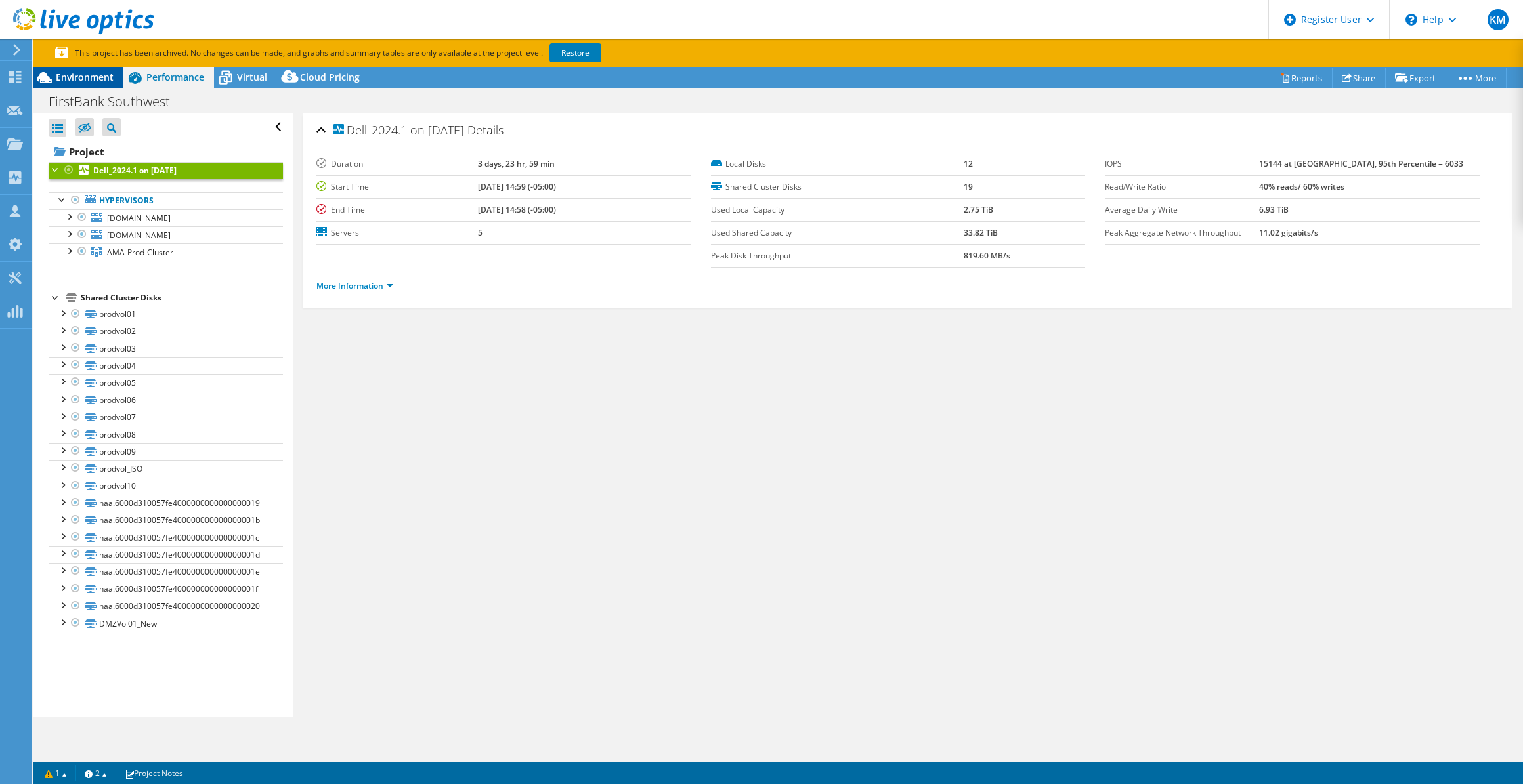
click at [119, 71] on div "Environment" at bounding box center [78, 78] width 91 height 21
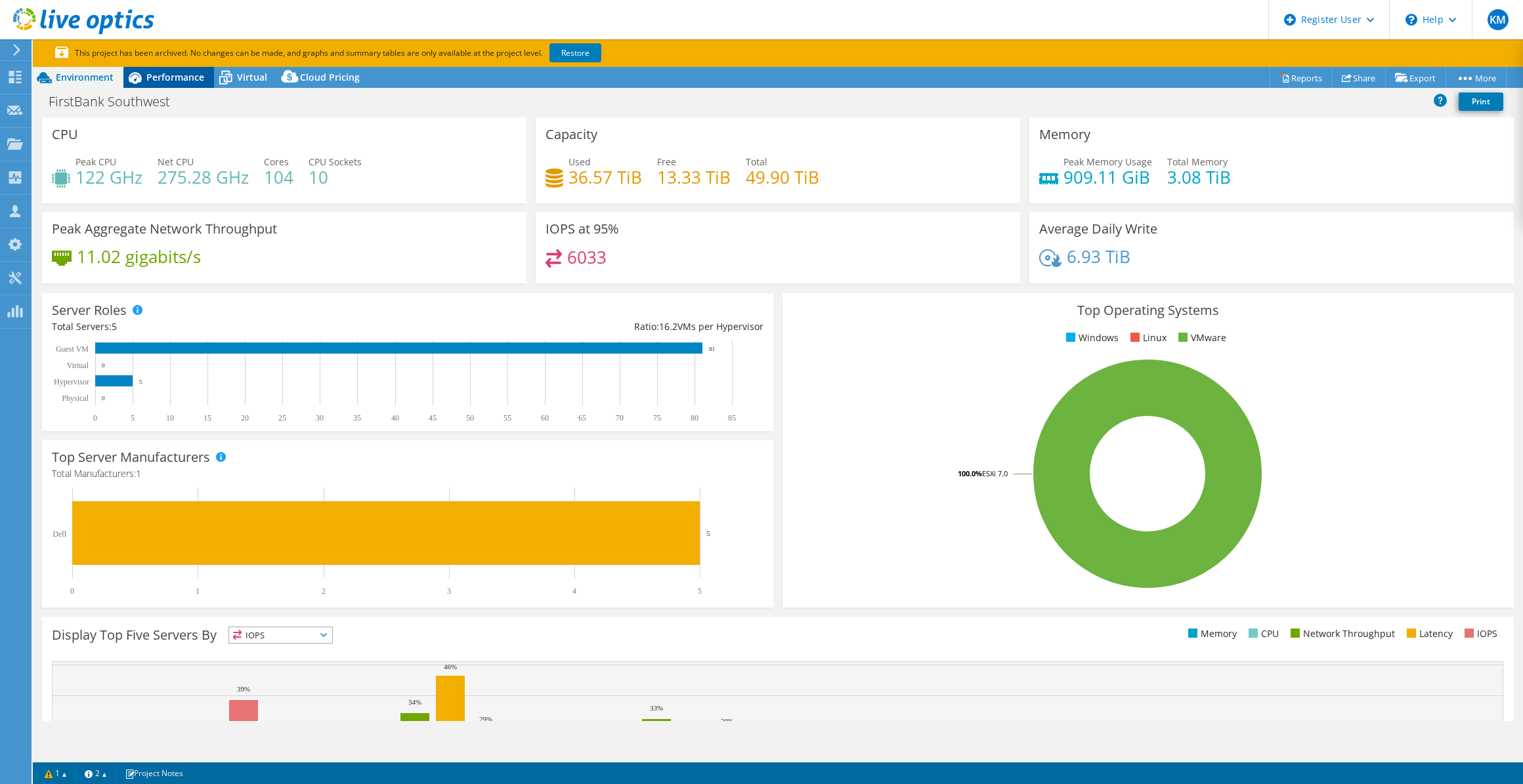
click at [149, 68] on div "Performance" at bounding box center [169, 78] width 91 height 21
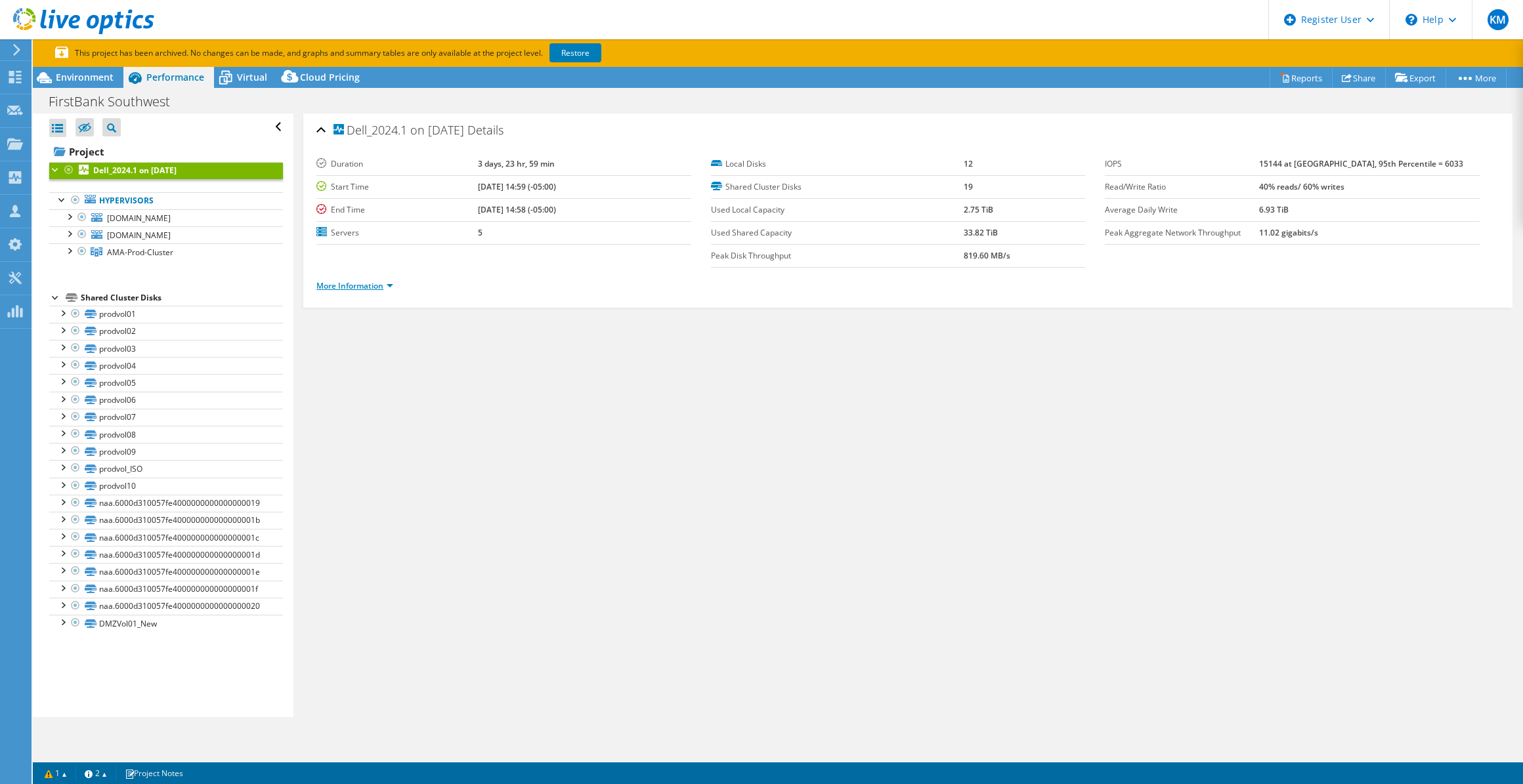
click at [386, 285] on link "More Information" at bounding box center [355, 286] width 77 height 11
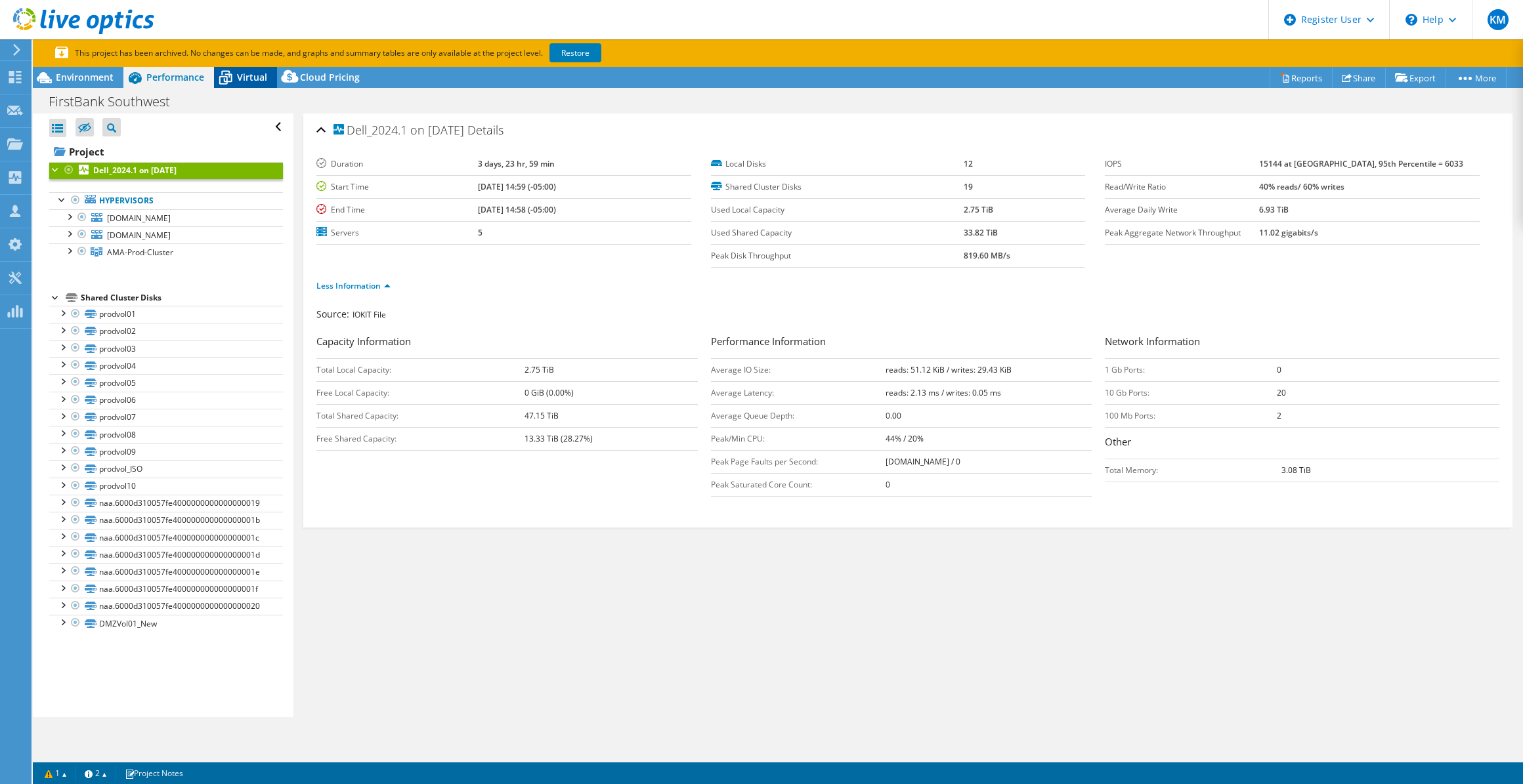
click at [248, 71] on span "Virtual" at bounding box center [252, 77] width 30 height 12
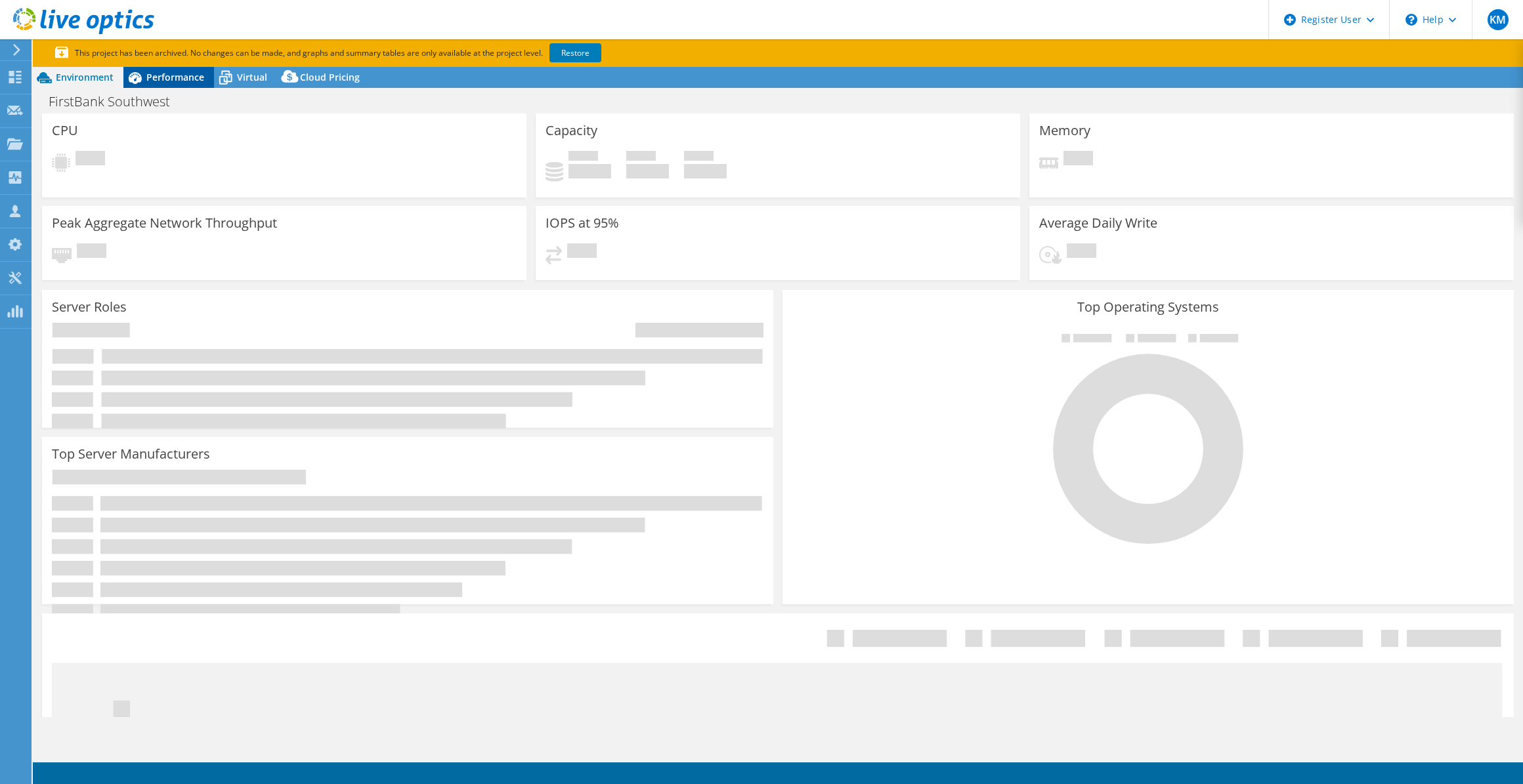
select select "USD"
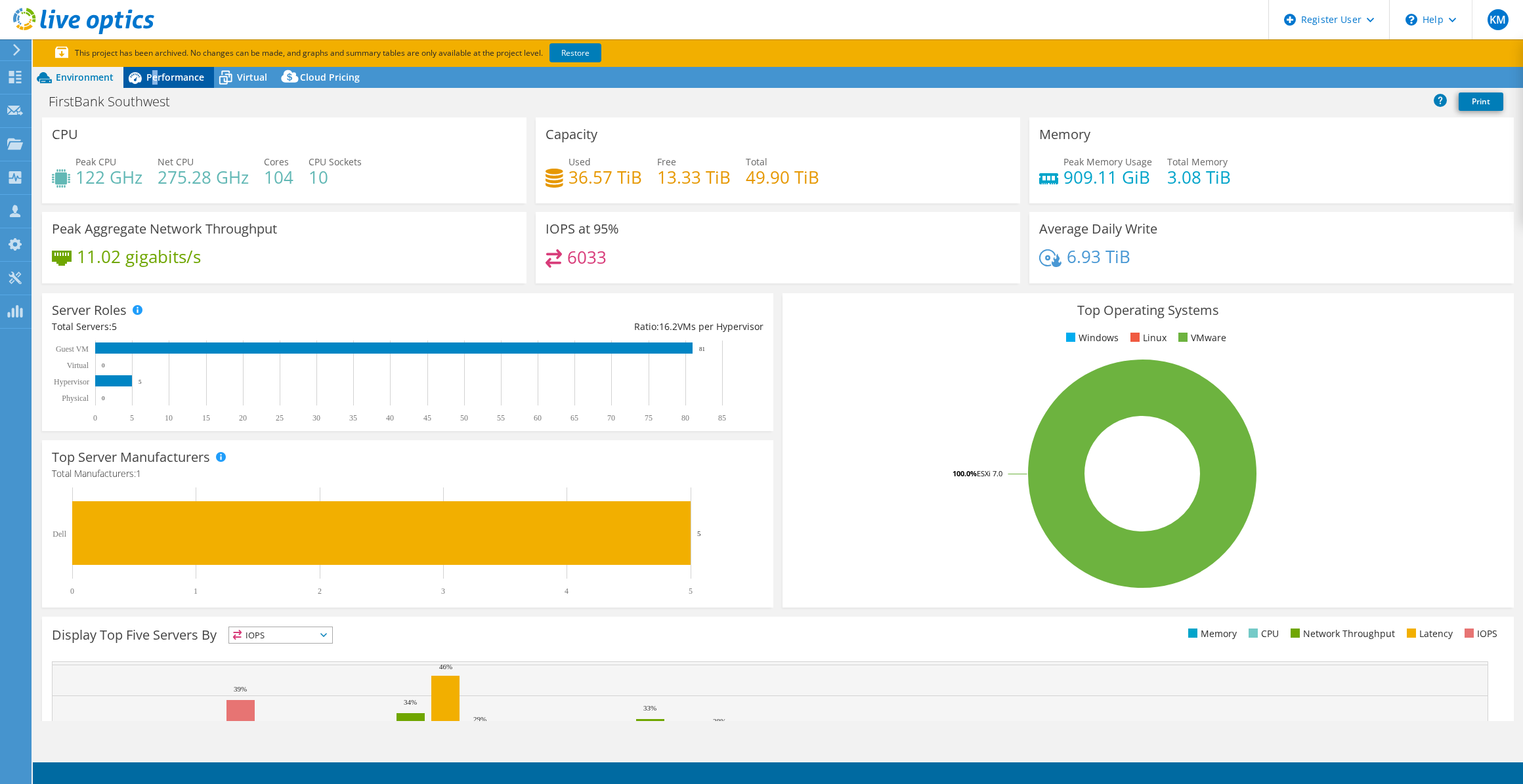
click at [154, 86] on div "Performance" at bounding box center [169, 78] width 91 height 21
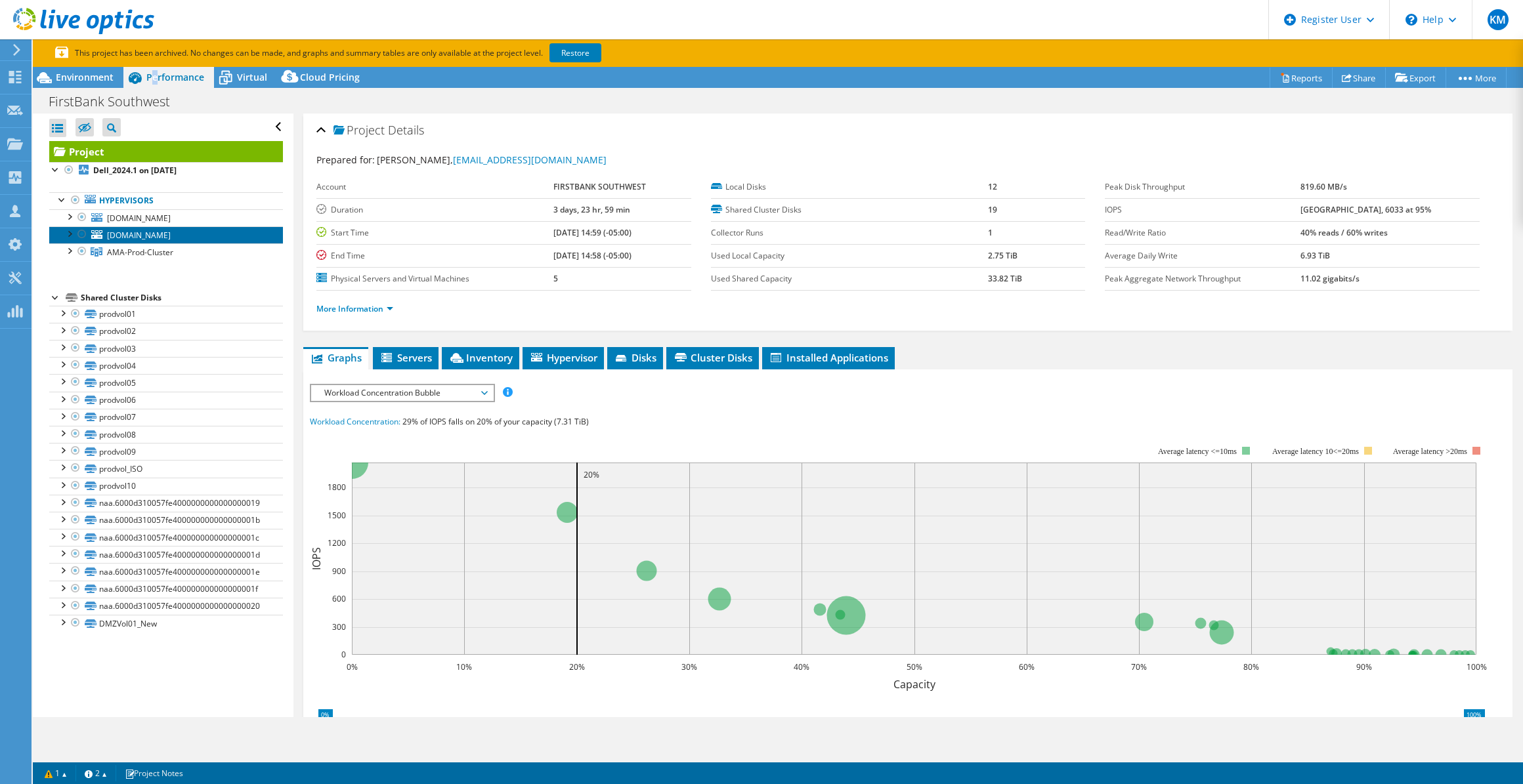
click at [158, 236] on span "amaproddmzhost02.fbswcorp.com" at bounding box center [139, 235] width 64 height 11
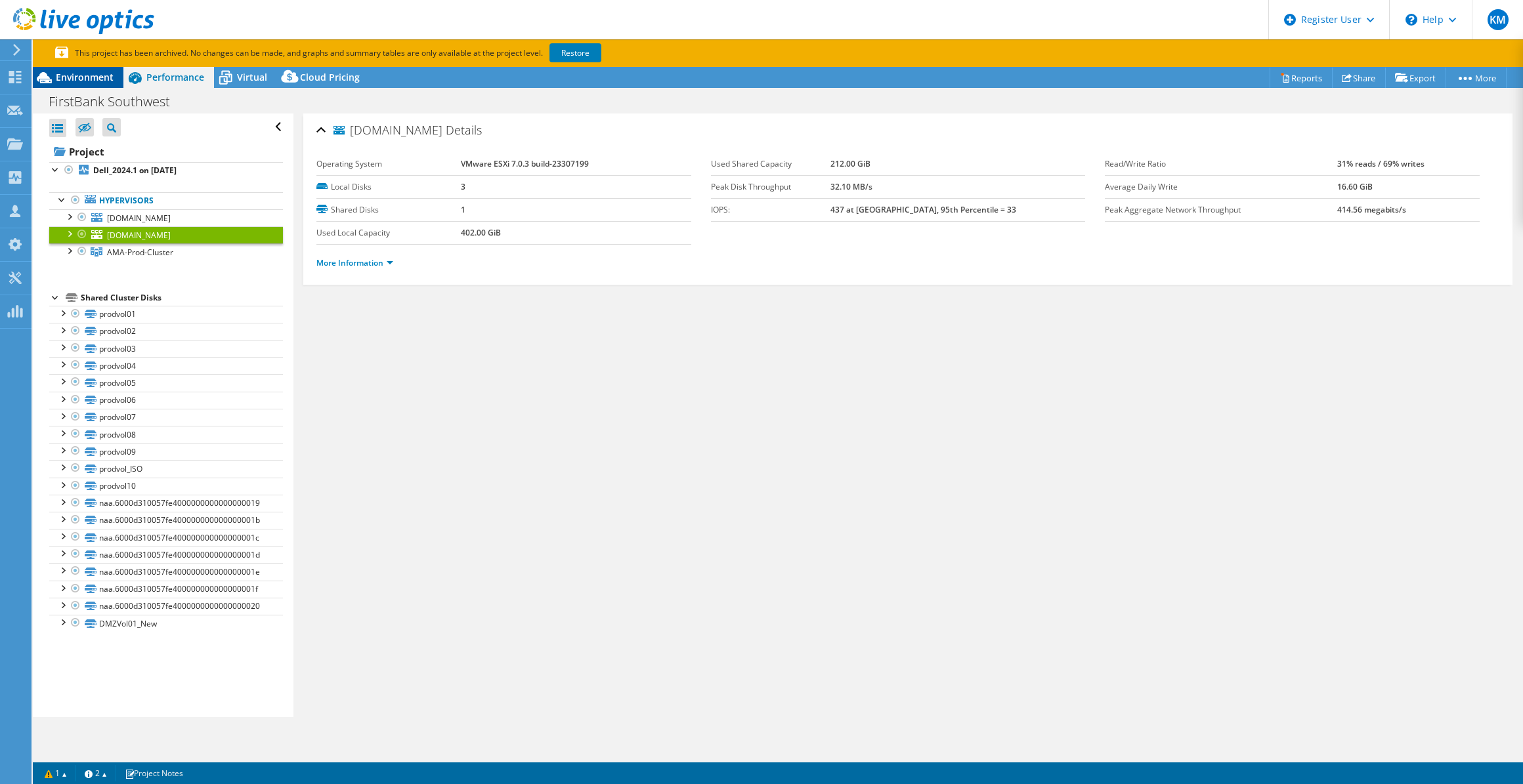
click at [93, 77] on span "Environment" at bounding box center [84, 77] width 58 height 12
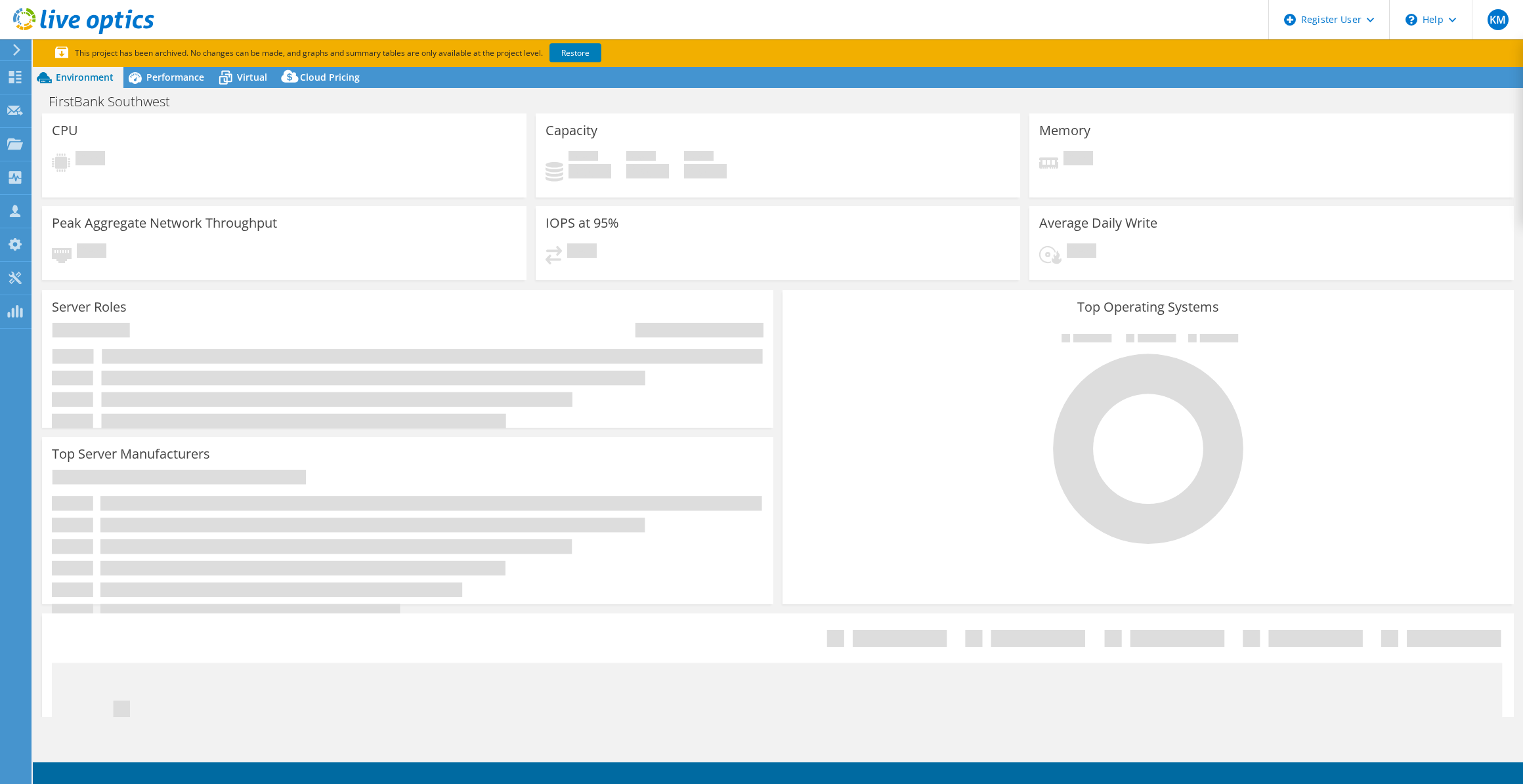
select select "USD"
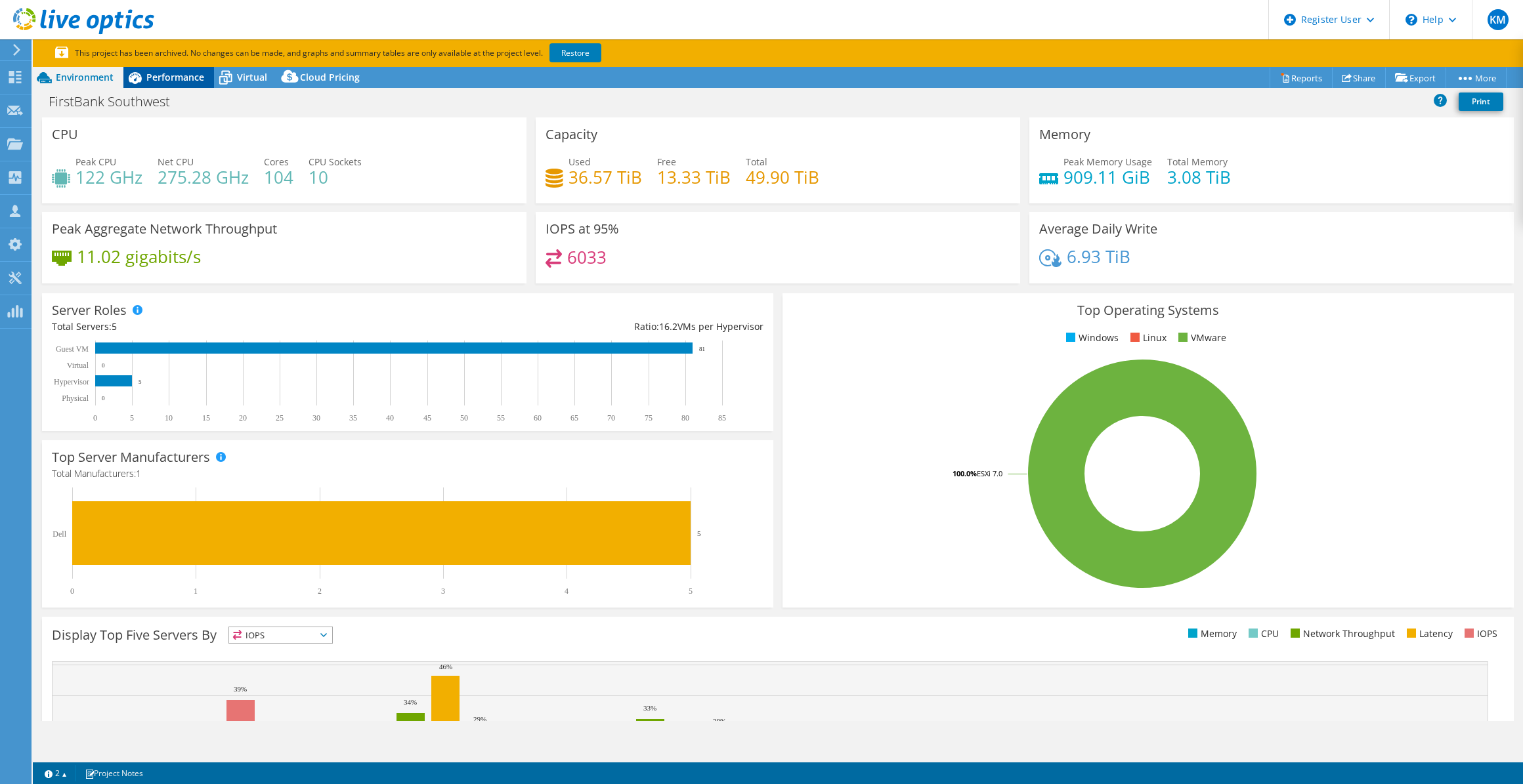
click at [170, 80] on span "Performance" at bounding box center [175, 77] width 58 height 12
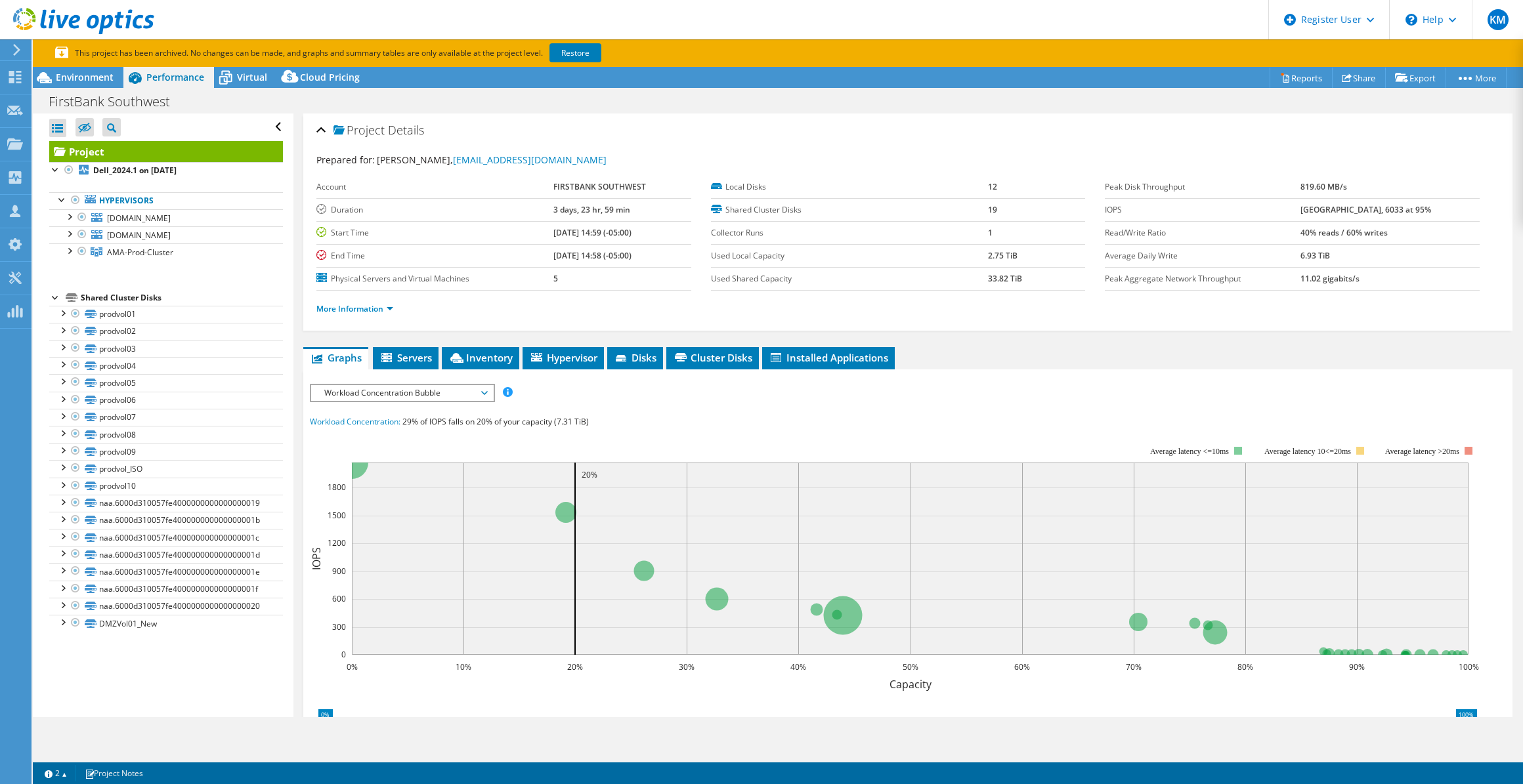
click at [590, 371] on div "IOPS Disk Throughput IO Size Latency Queue Depth CPU Percentage Memory Page Fau…" at bounding box center [908, 608] width 1196 height 477
click at [590, 361] on span "Hypervisor" at bounding box center [563, 357] width 68 height 13
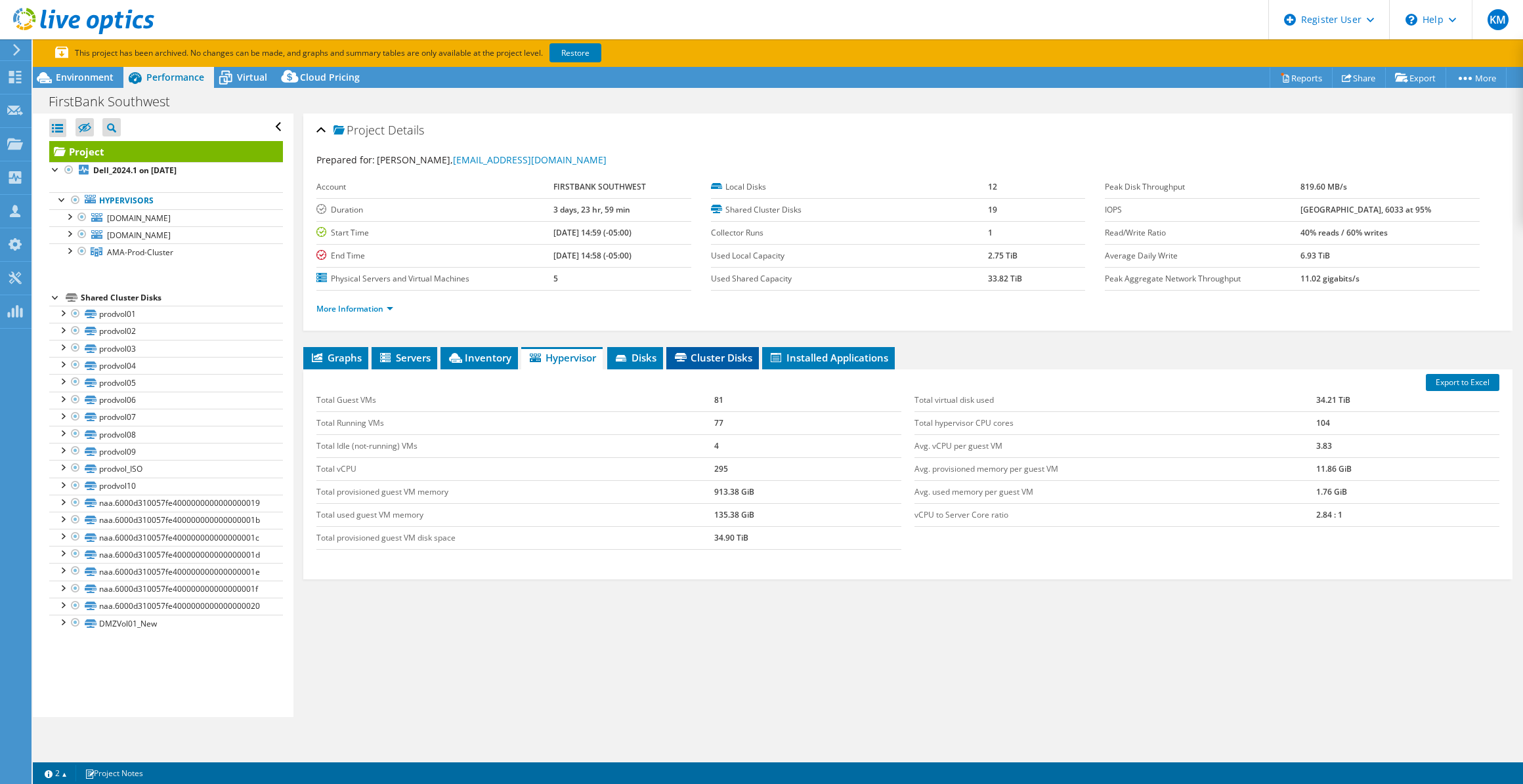
click at [700, 361] on li "Cluster Disks" at bounding box center [712, 358] width 93 height 23
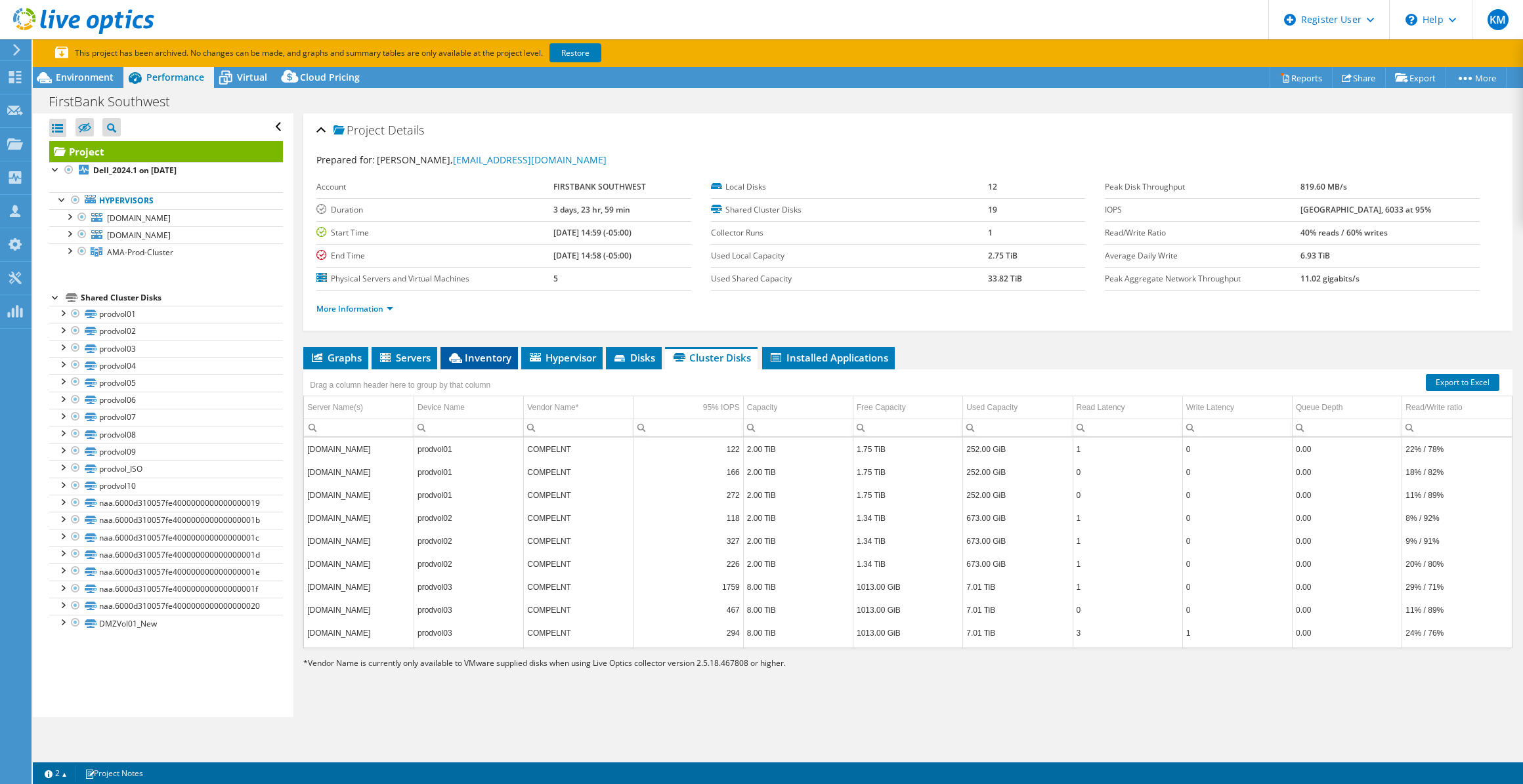
click at [479, 355] on span "Inventory" at bounding box center [479, 357] width 65 height 13
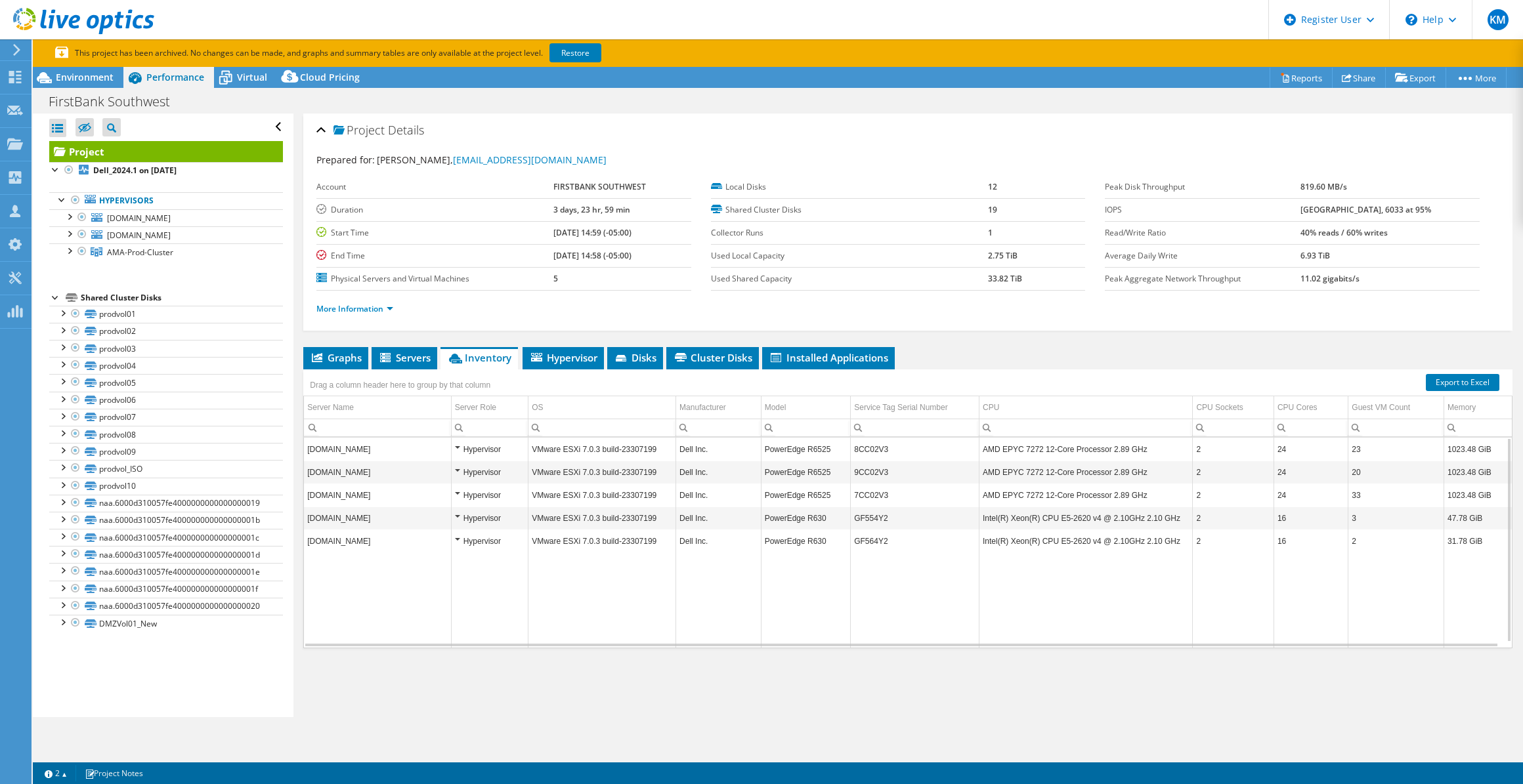
click at [725, 339] on div "Project Details Prepared for: [PERSON_NAME], [EMAIL_ADDRESS][DOMAIN_NAME] Accou…" at bounding box center [908, 416] width 1229 height 604
click at [809, 355] on span "Installed Applications" at bounding box center [828, 357] width 119 height 13
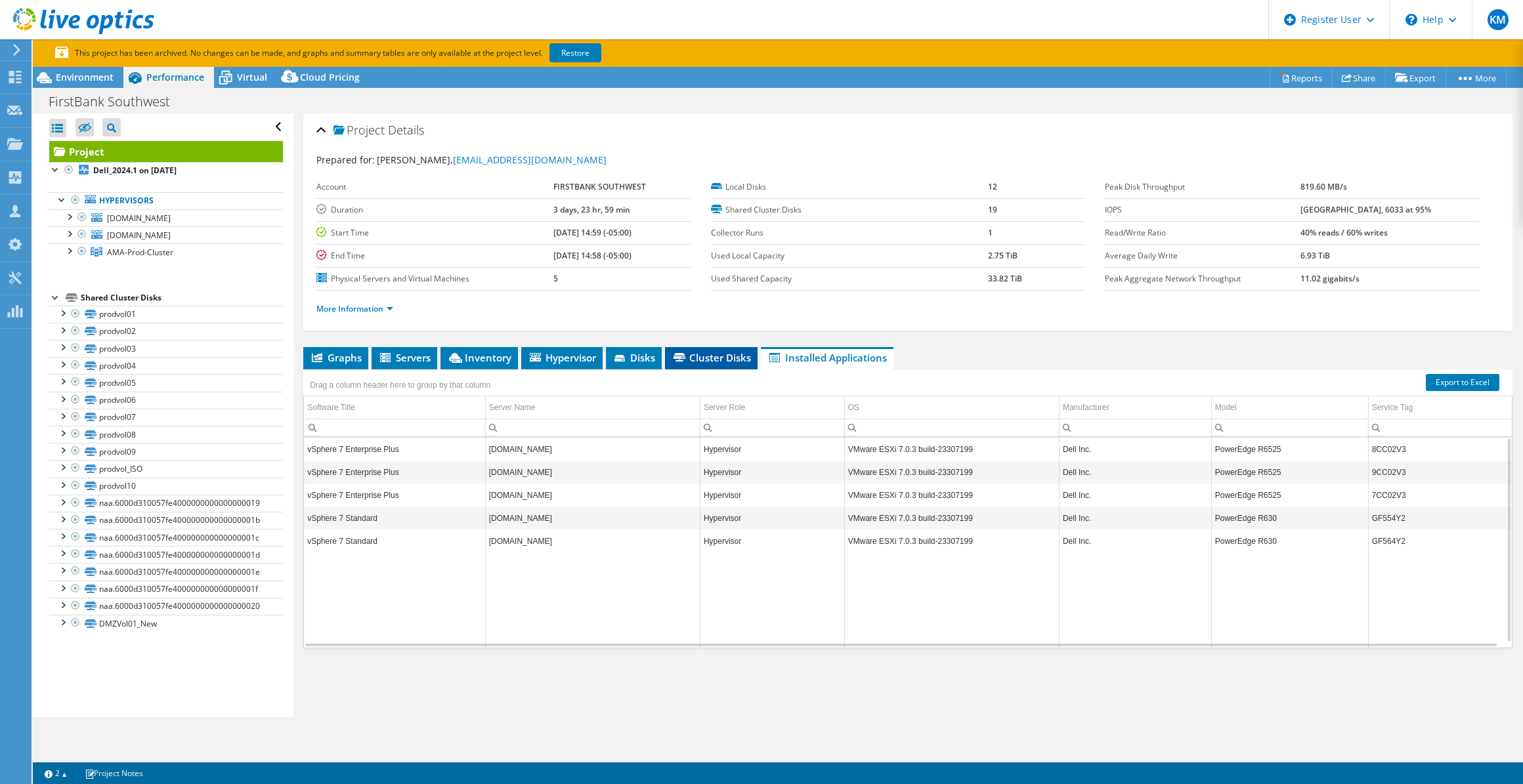
click at [725, 359] on span "Cluster Disks" at bounding box center [712, 357] width 80 height 13
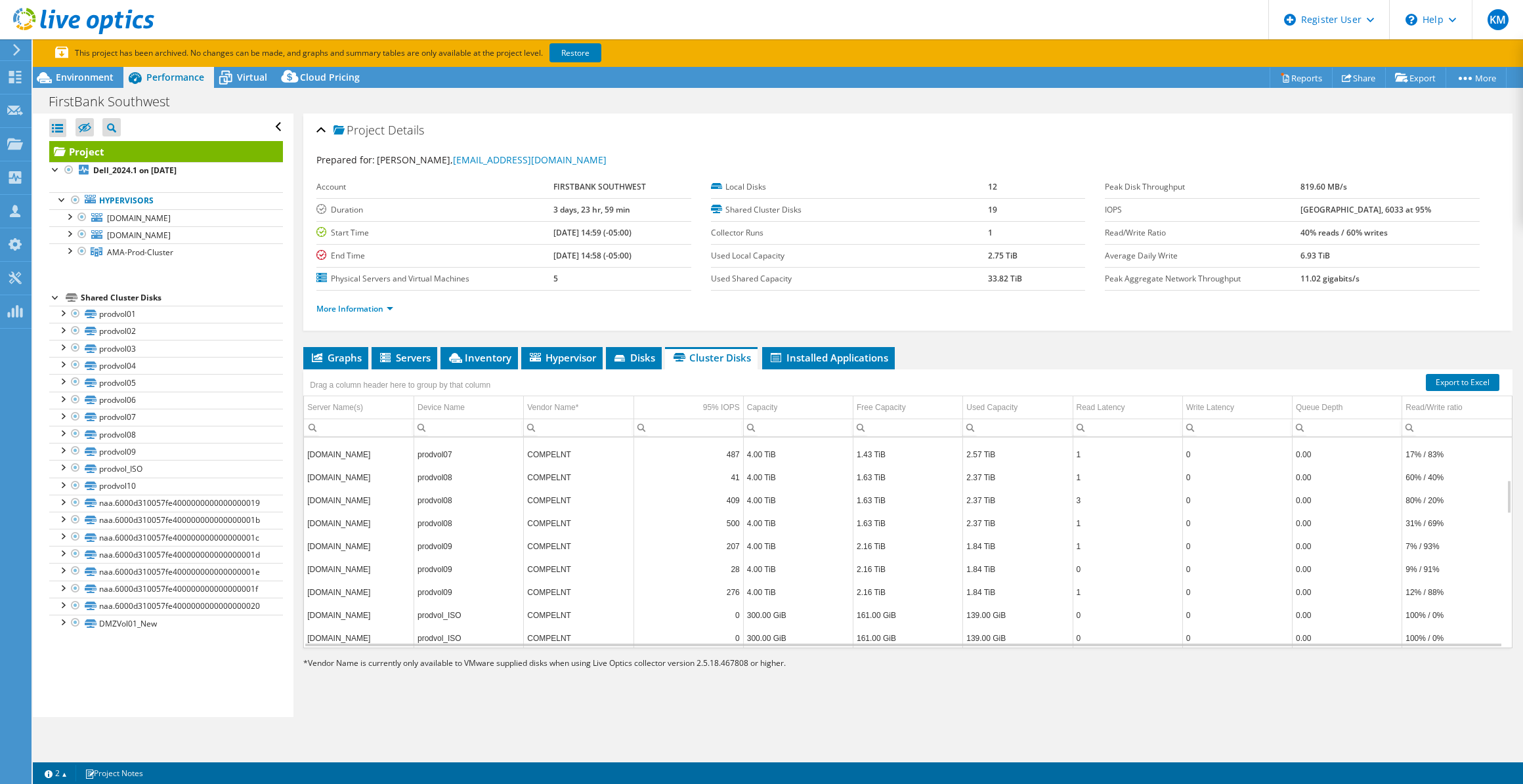
scroll to position [18, 0]
click at [360, 366] on li "Graphs" at bounding box center [336, 358] width 65 height 23
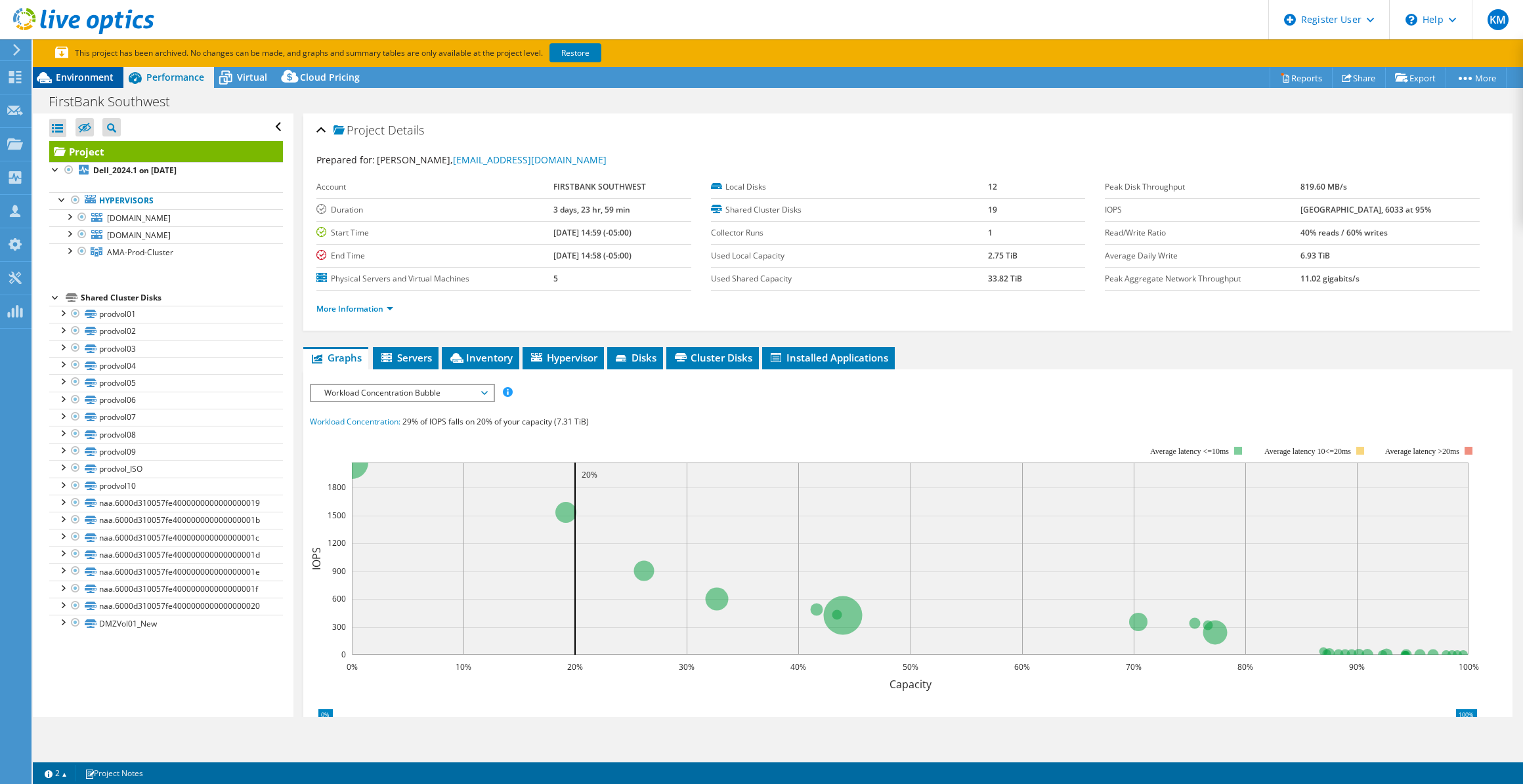
click at [69, 72] on span "Environment" at bounding box center [84, 77] width 58 height 12
